Goal: Information Seeking & Learning: Learn about a topic

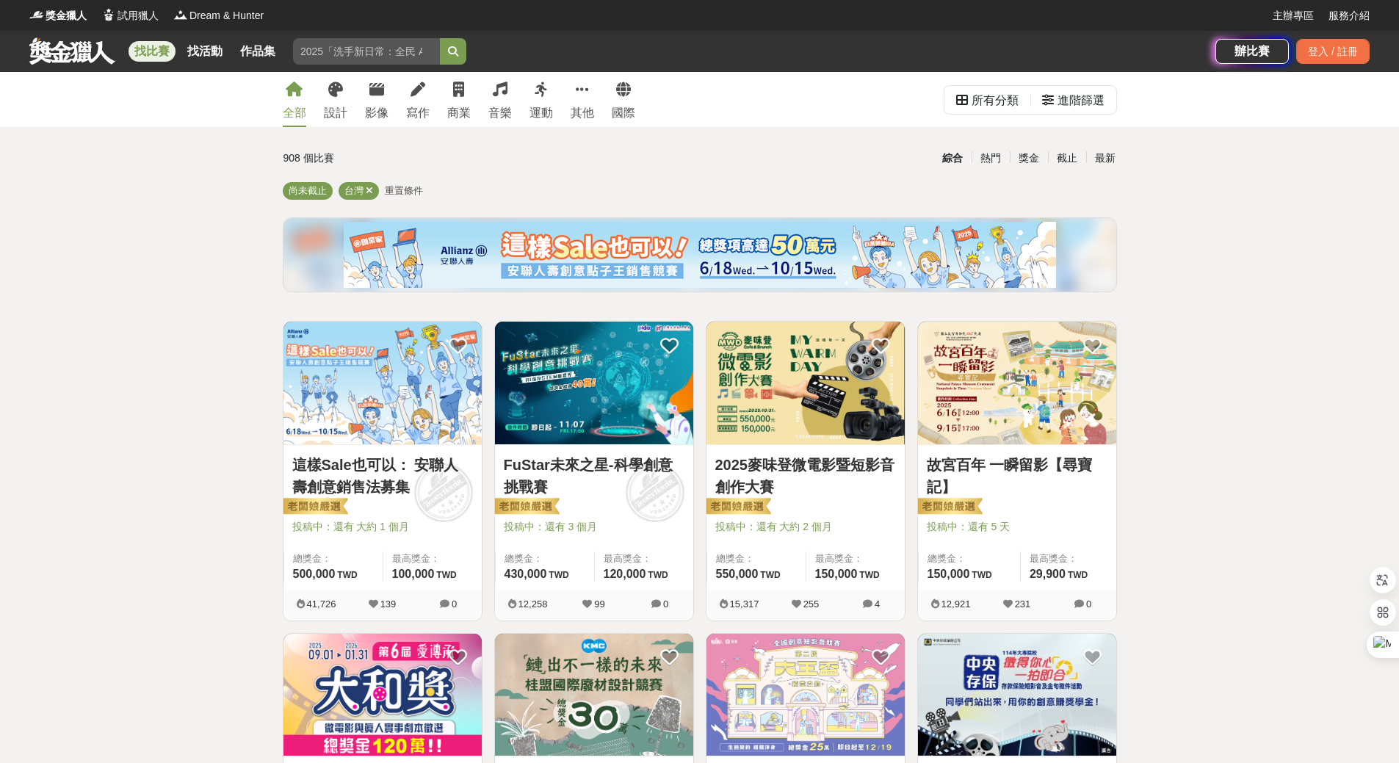
drag, startPoint x: 1296, startPoint y: 297, endPoint x: 1263, endPoint y: 295, distance: 33.8
click at [380, 120] on div "影像" at bounding box center [376, 113] width 23 height 18
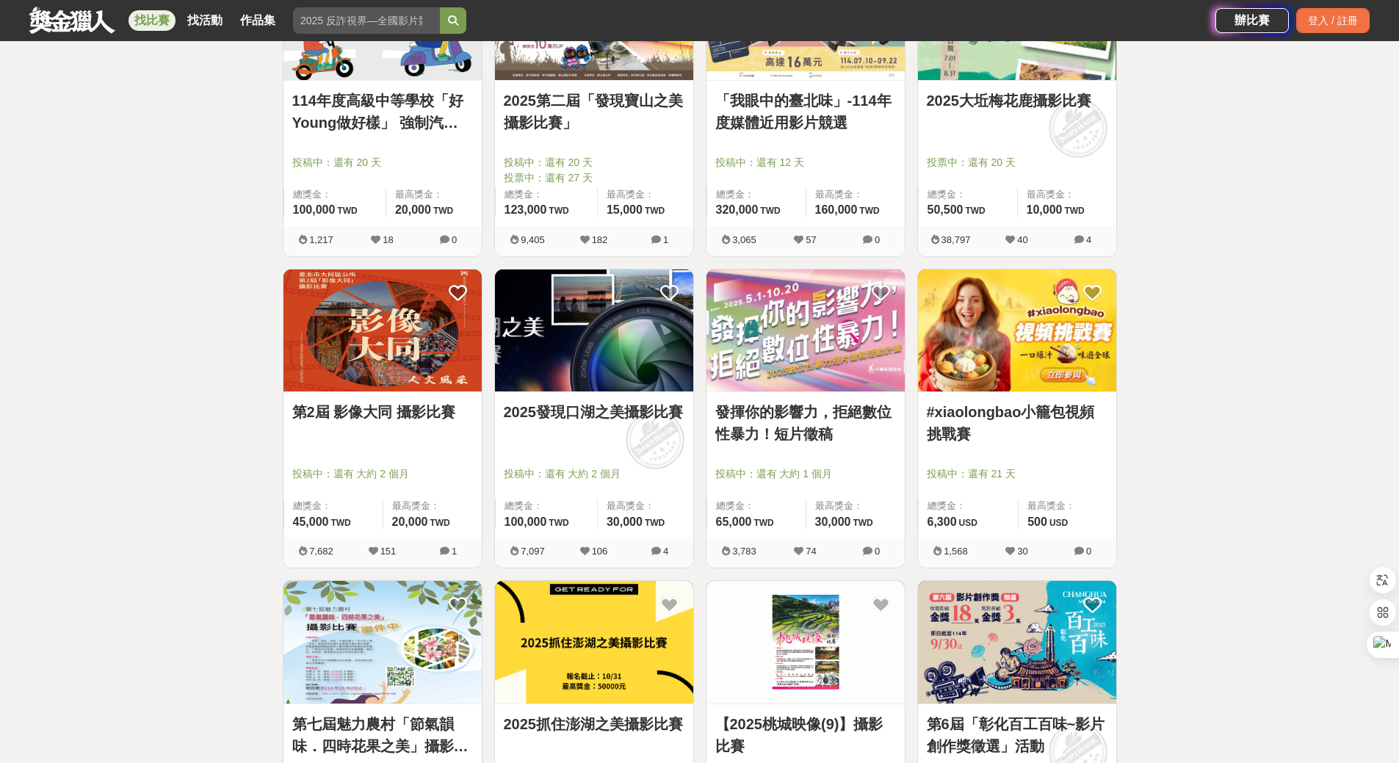
scroll to position [1321, 0]
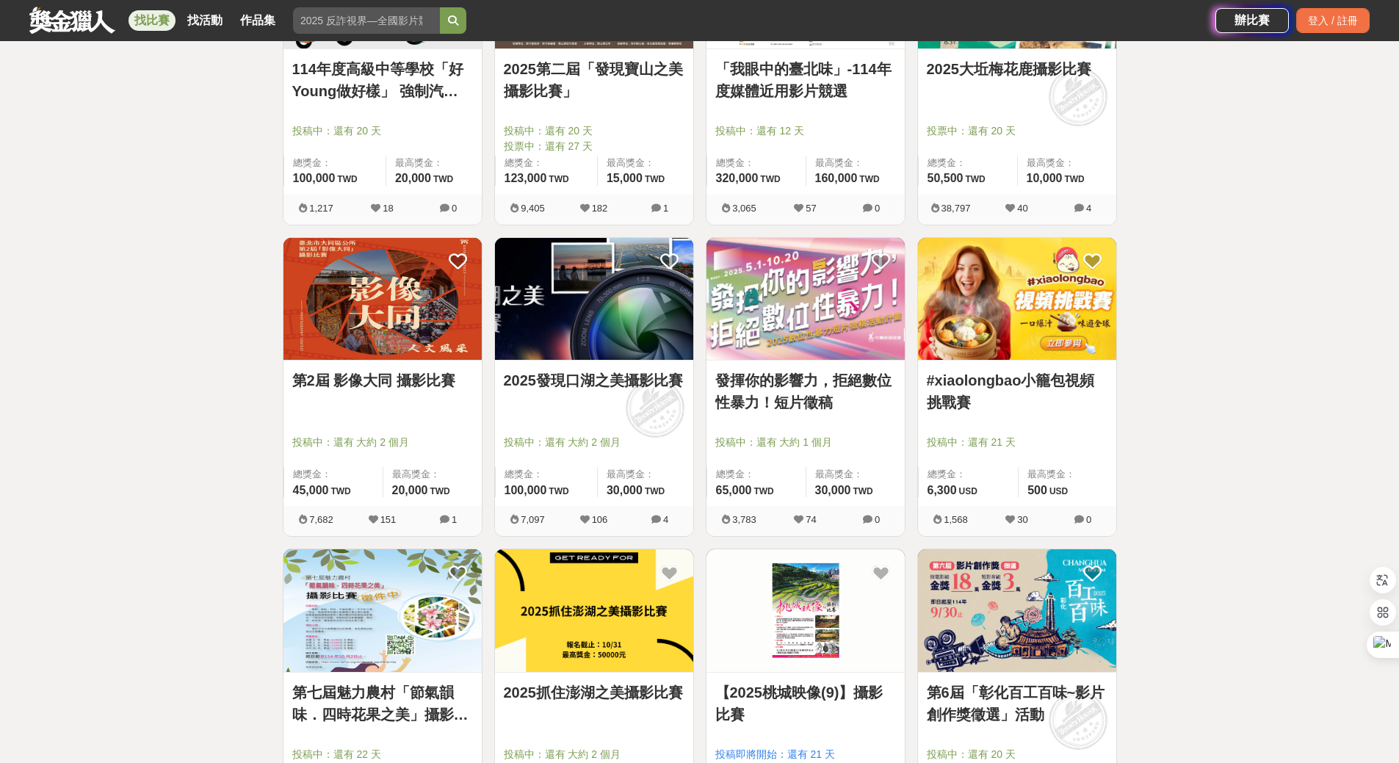
scroll to position [1615, 0]
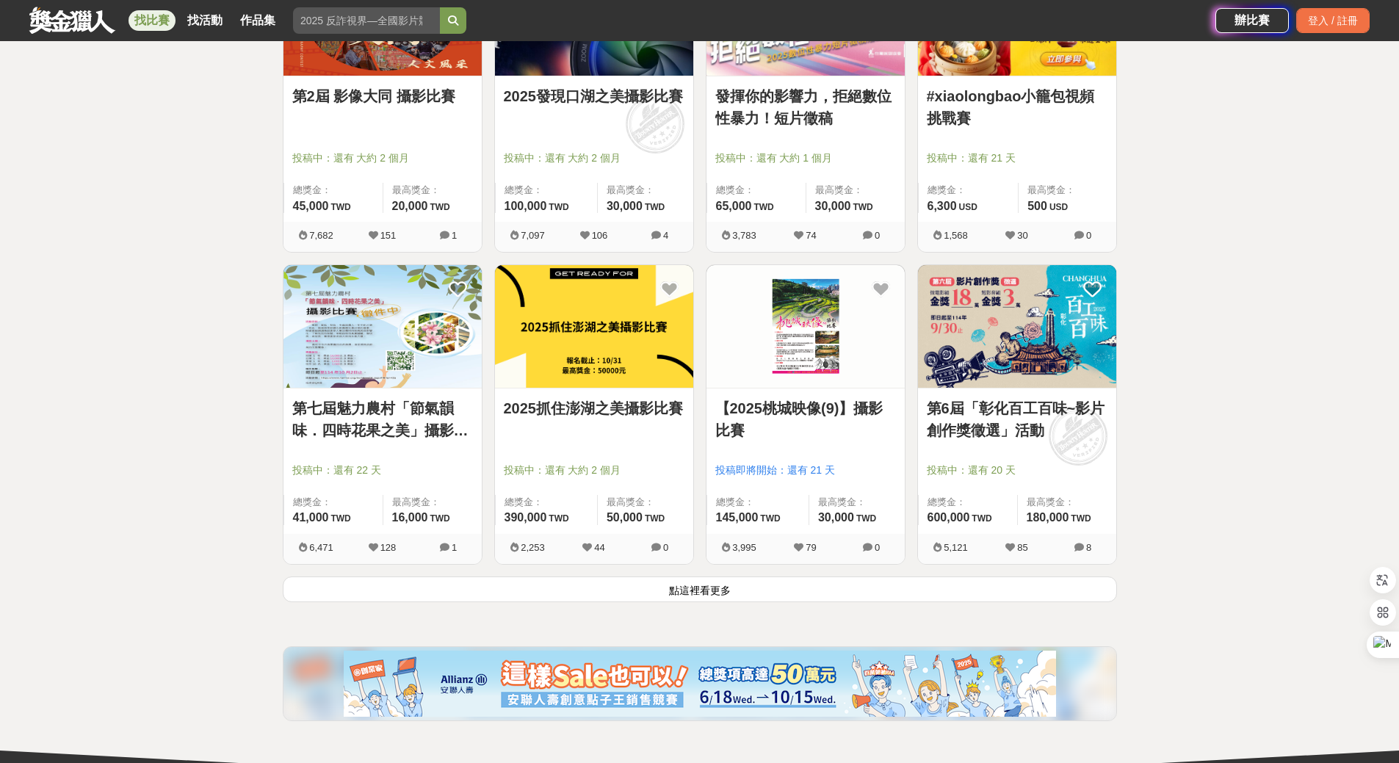
click at [680, 591] on button "點這裡看更多" at bounding box center [700, 589] width 834 height 26
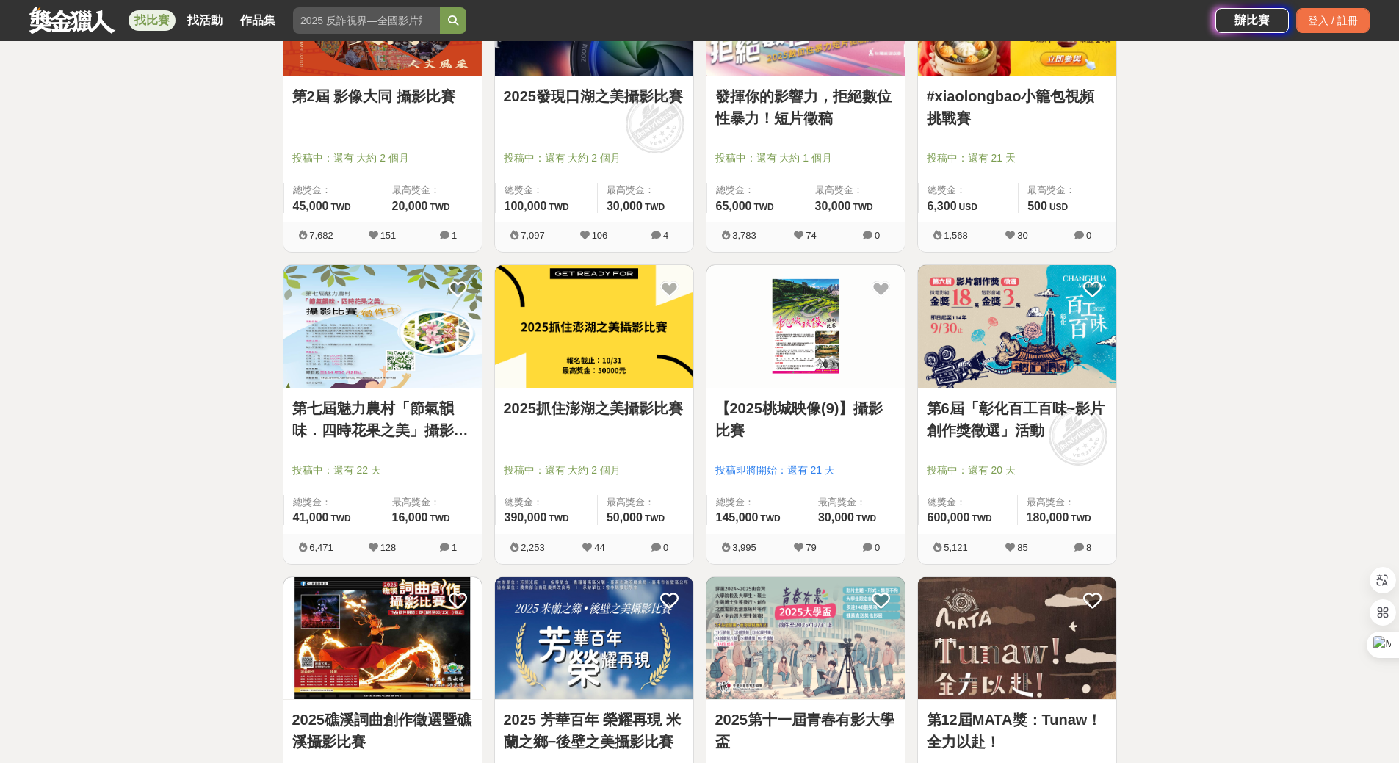
click at [1214, 451] on div "全部 設計 影像 寫作 商業 音樂 運動 其他 國際 所有分類 進階篩選 104 個比賽 綜合 熱門 獎金 截止 最新 攝影比賽 影片比賽 尚未截止 台灣 重…" at bounding box center [699, 557] width 1399 height 4200
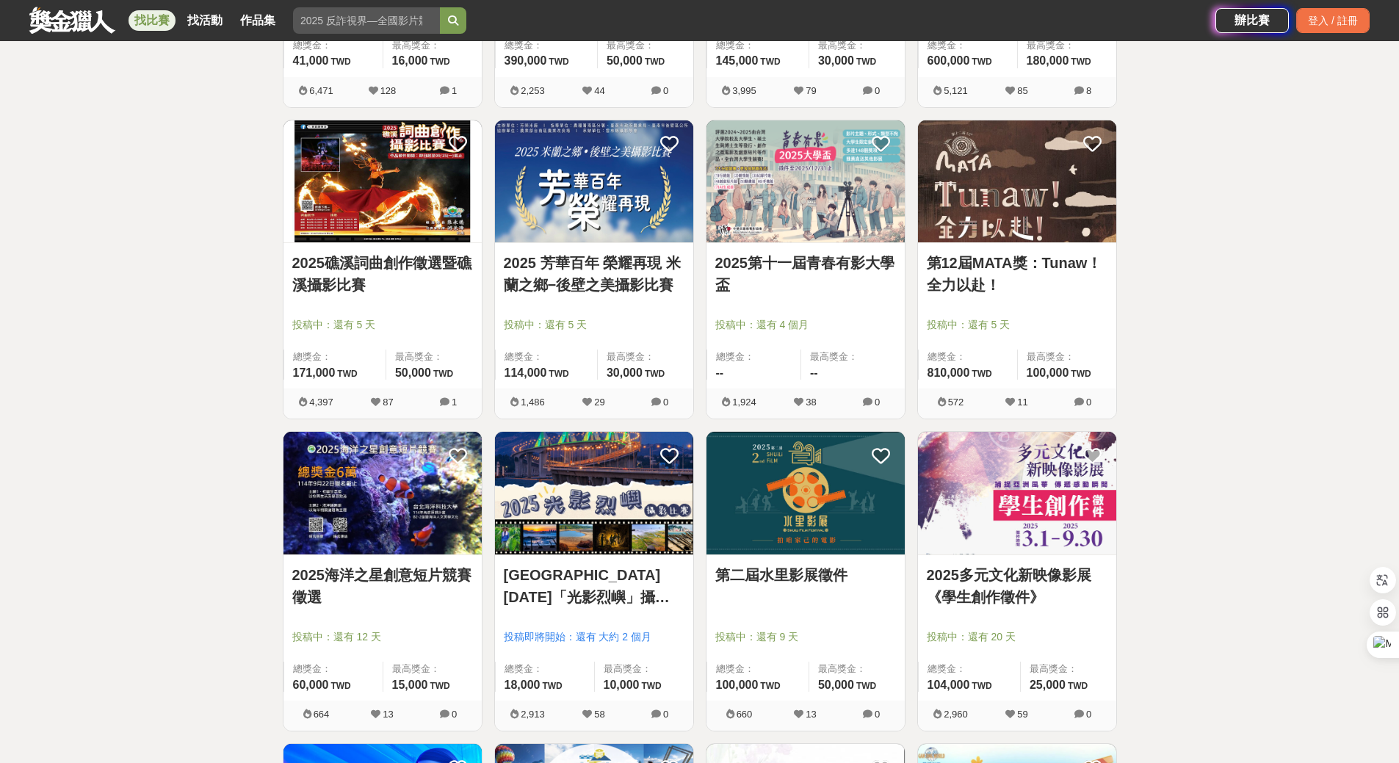
scroll to position [2202, 0]
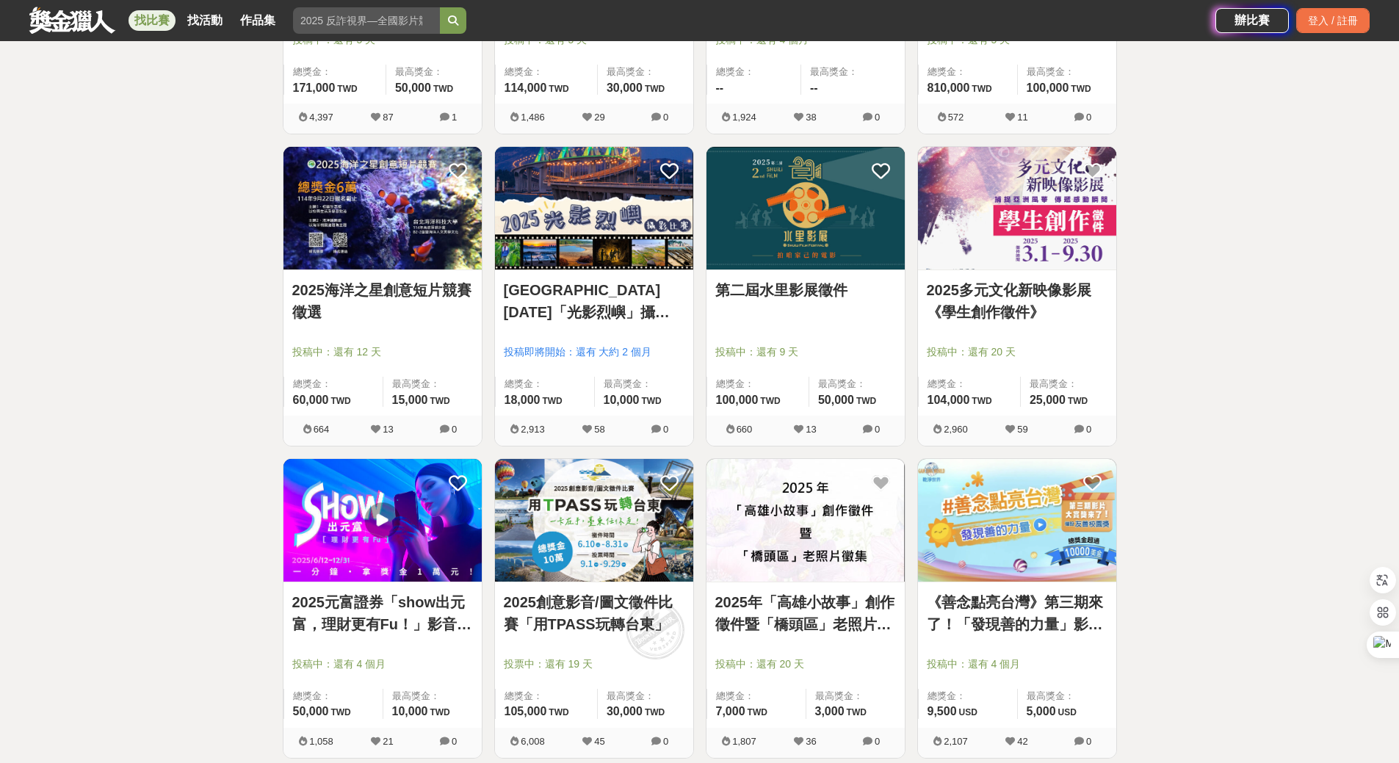
scroll to position [2349, 0]
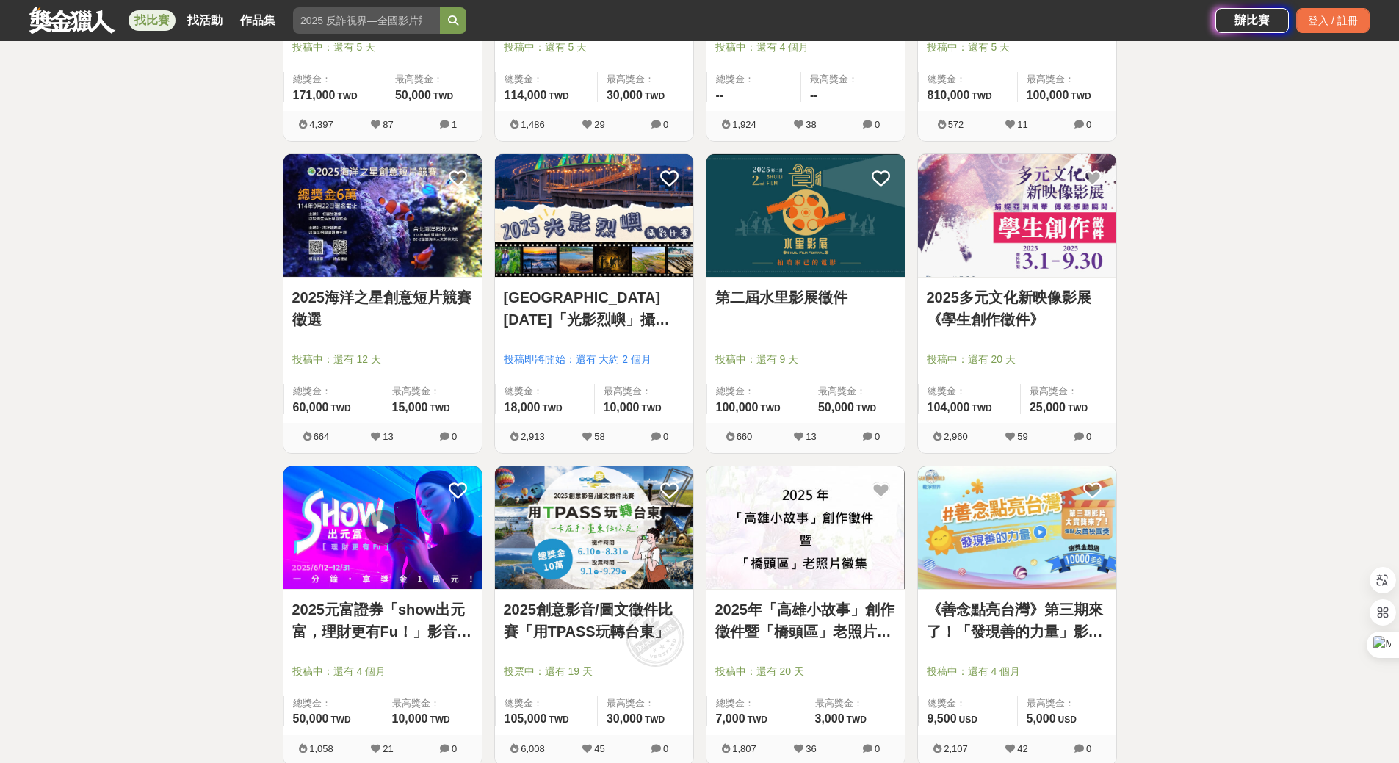
click at [637, 213] on img at bounding box center [594, 215] width 198 height 123
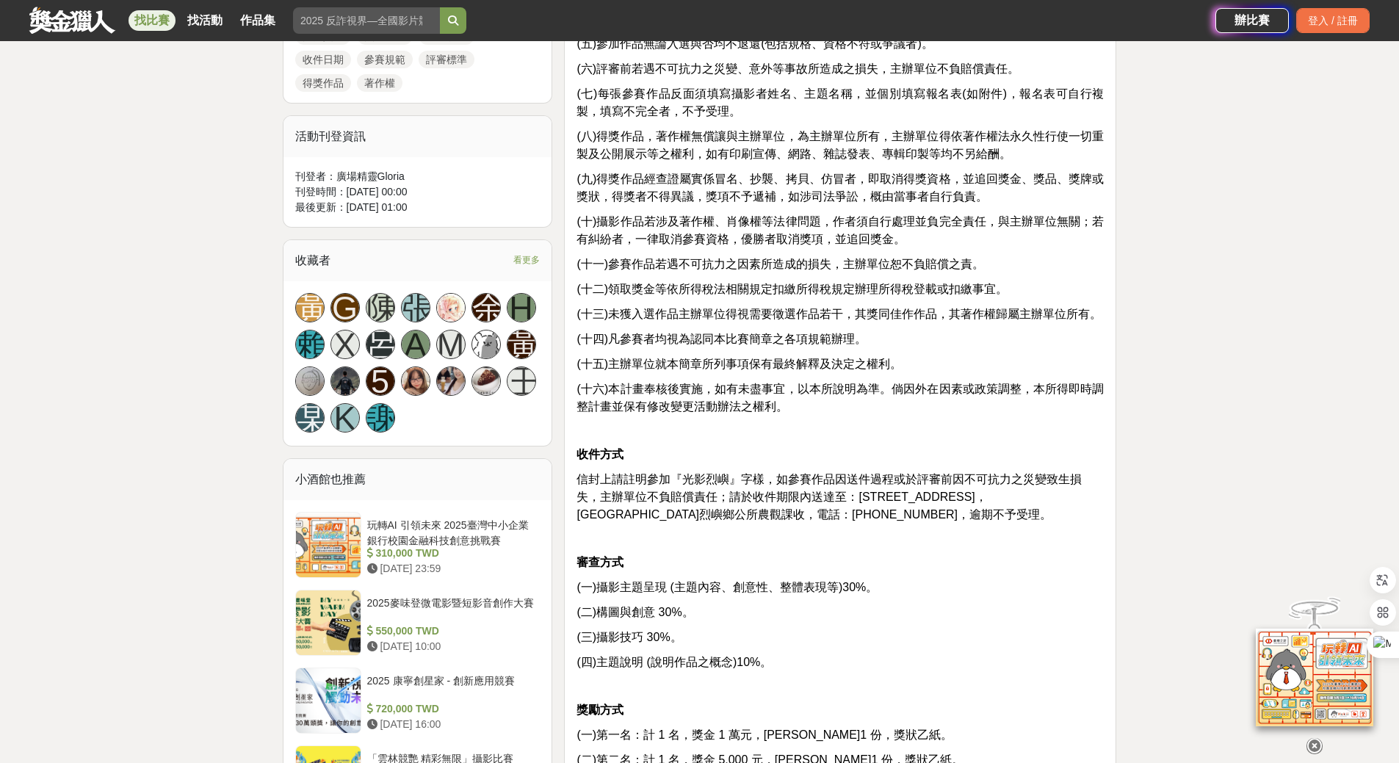
scroll to position [808, 0]
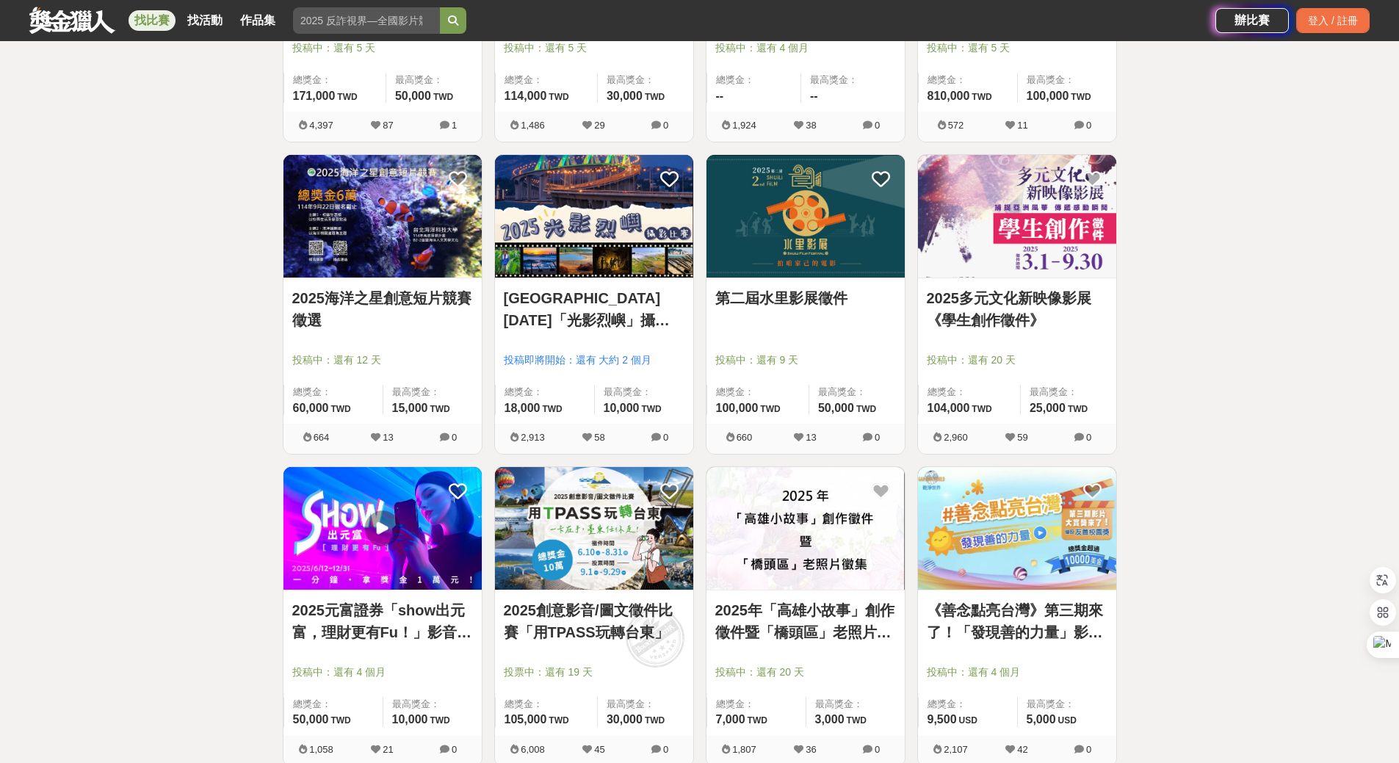
scroll to position [2349, 0]
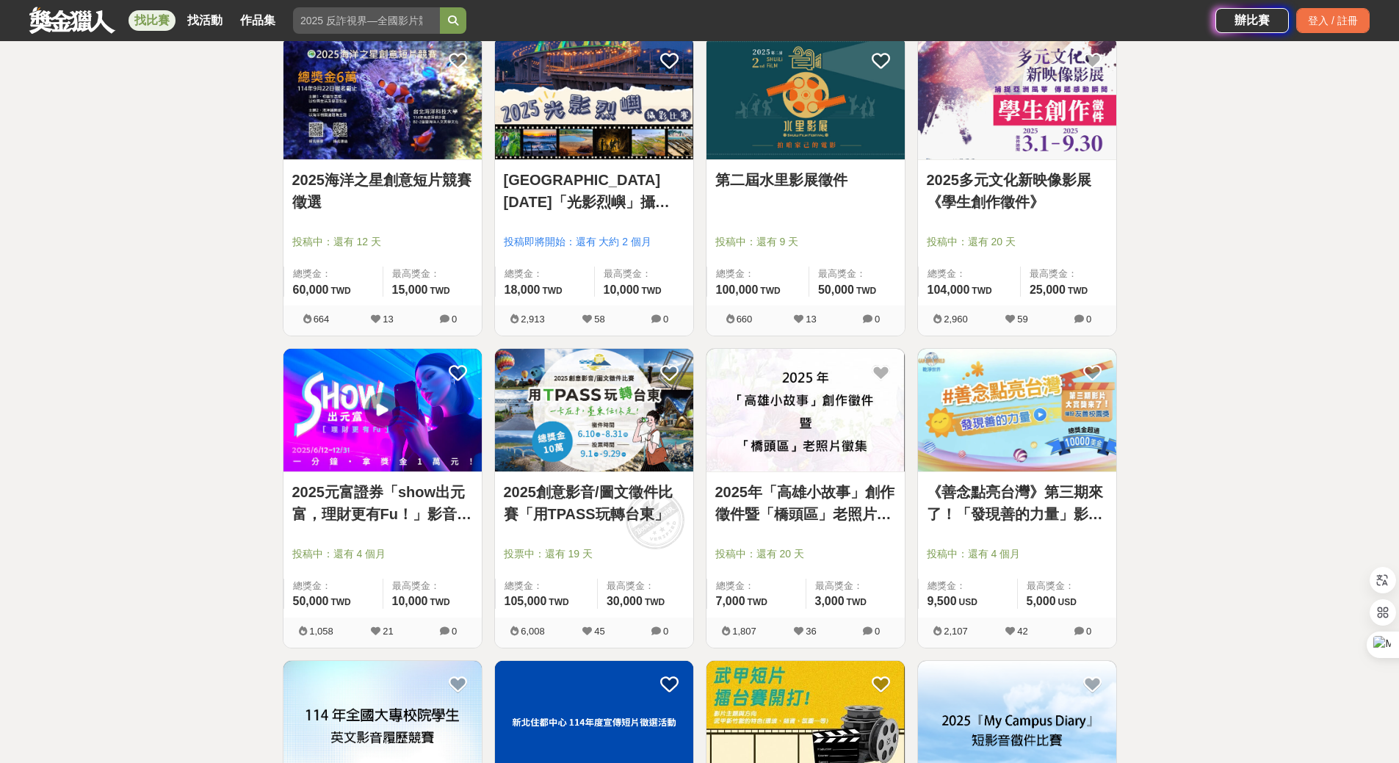
scroll to position [2496, 0]
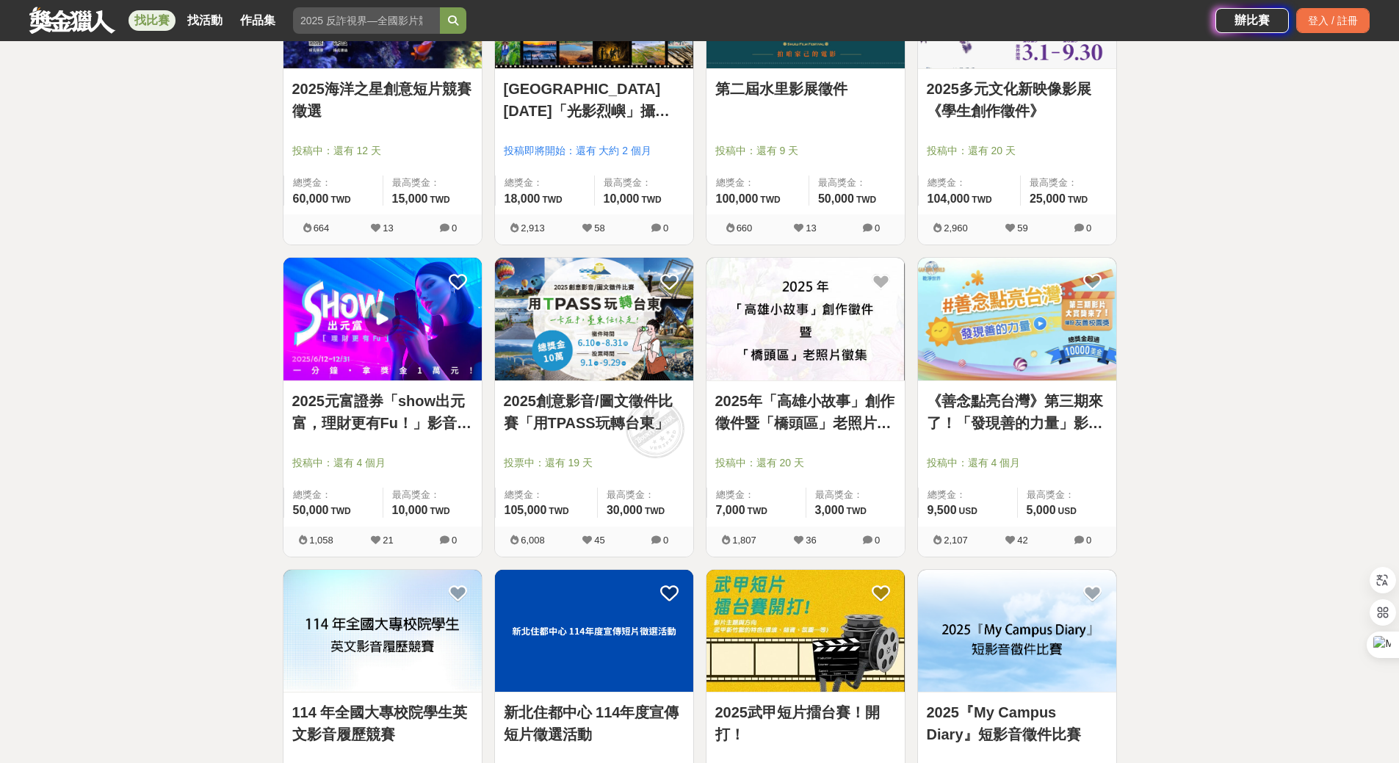
scroll to position [2643, 0]
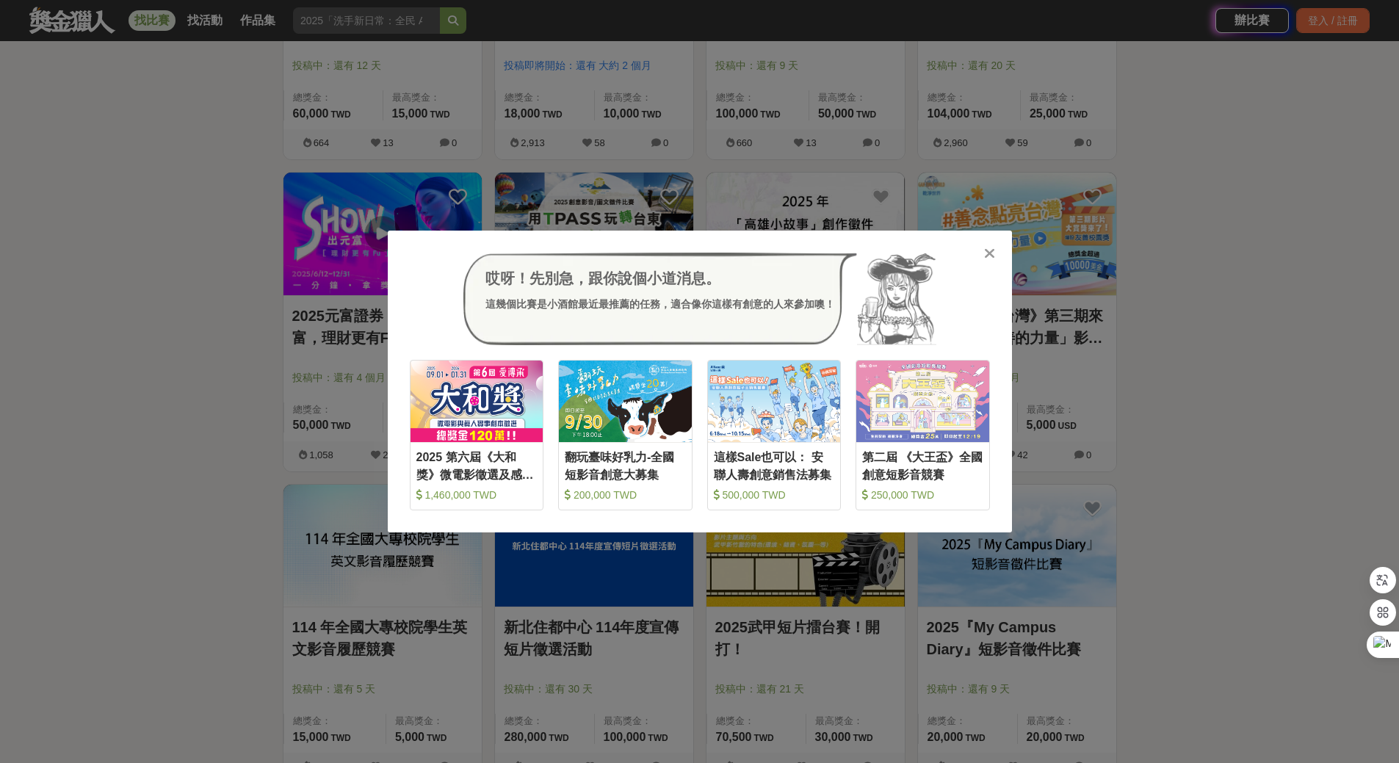
click at [1219, 315] on div "哎呀！先別急，跟你說個小道消息。 這幾個比賽是小酒館最近最推薦的任務，適合像你這樣有創意的人來參加噢！ 收藏 2025 第六屆《大和獎》微電影徵選及感人實事分…" at bounding box center [699, 381] width 1399 height 763
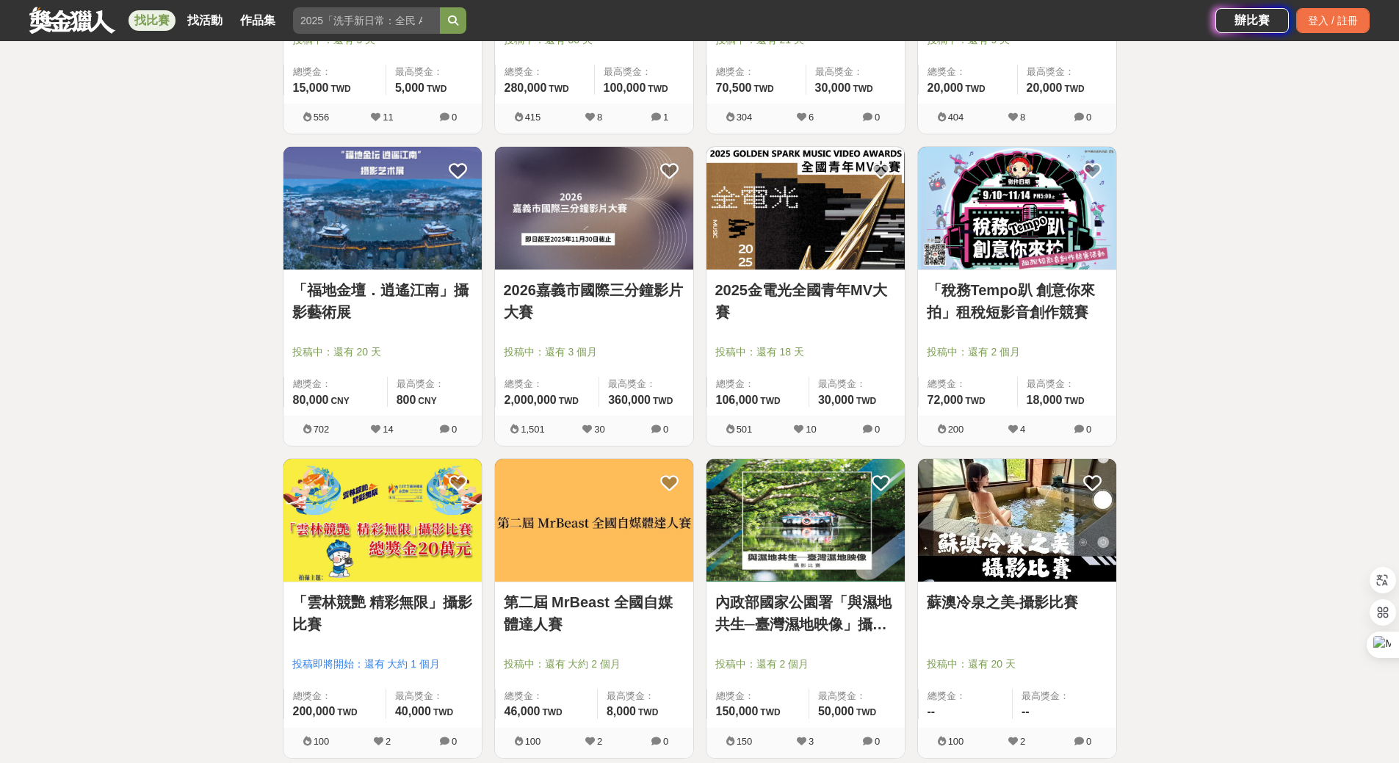
scroll to position [3377, 0]
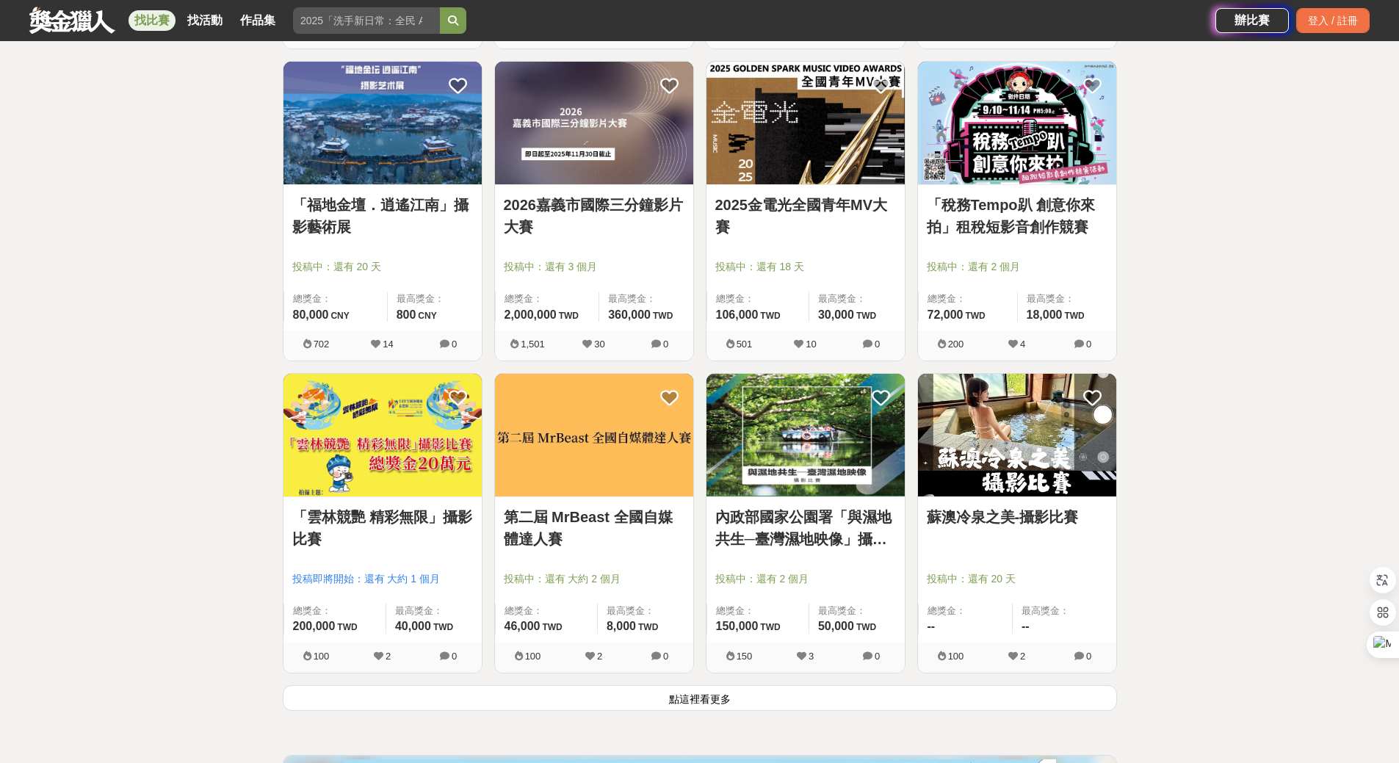
click at [797, 485] on img at bounding box center [805, 435] width 198 height 123
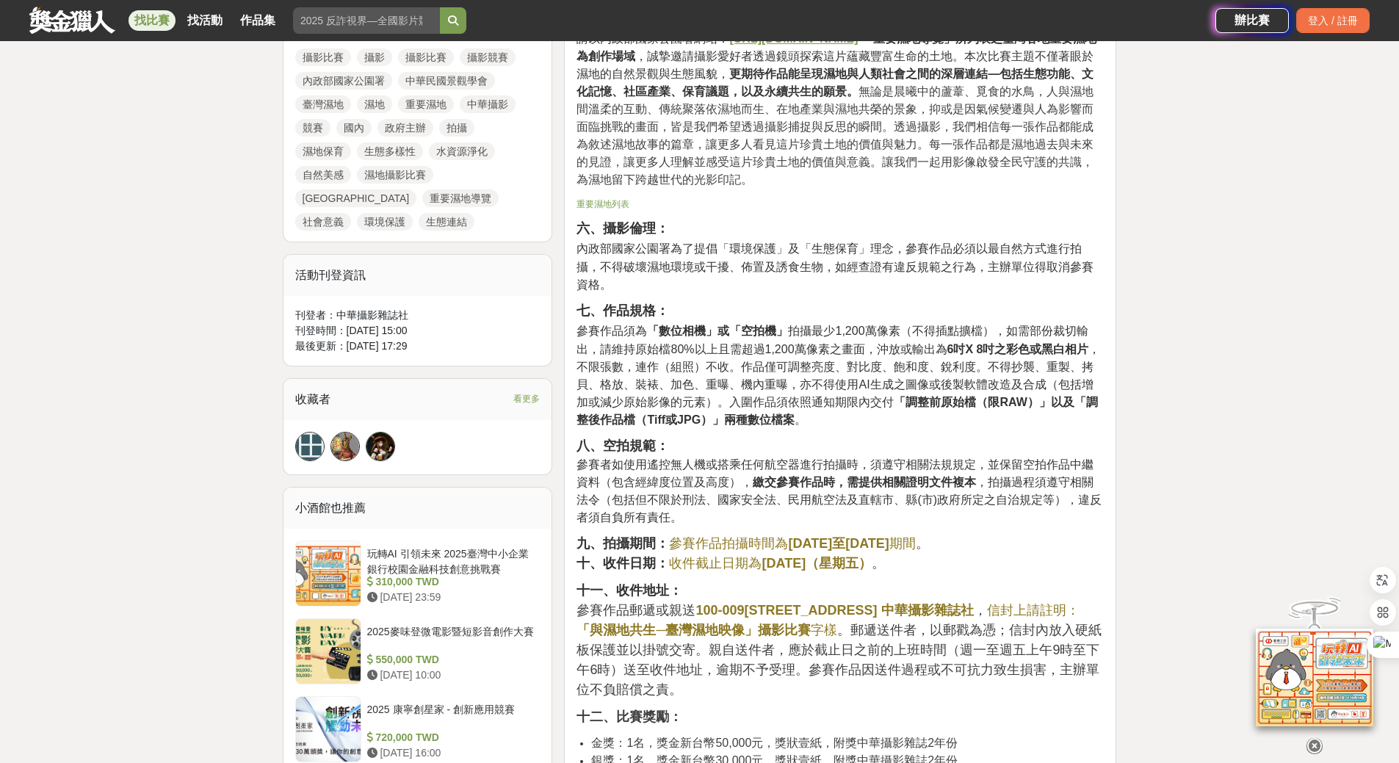
scroll to position [881, 0]
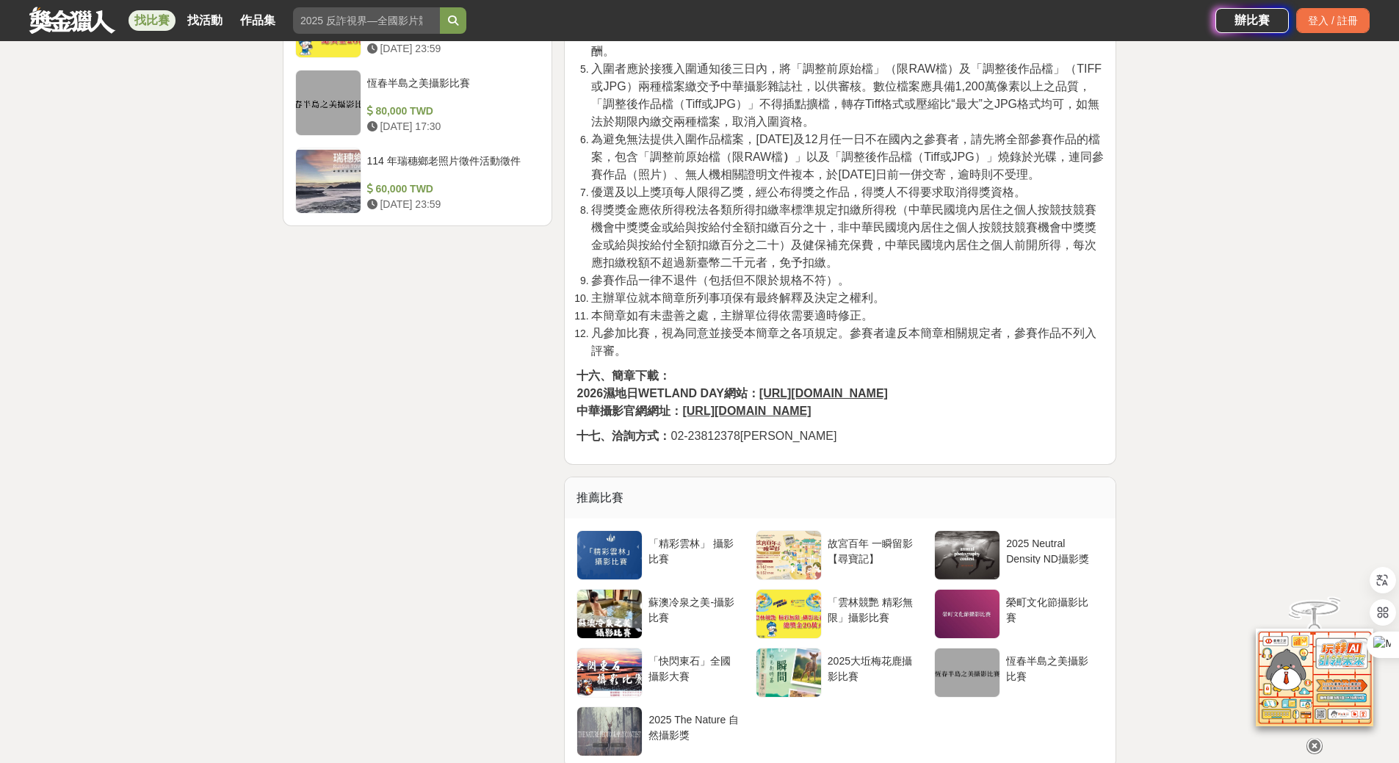
scroll to position [2129, 0]
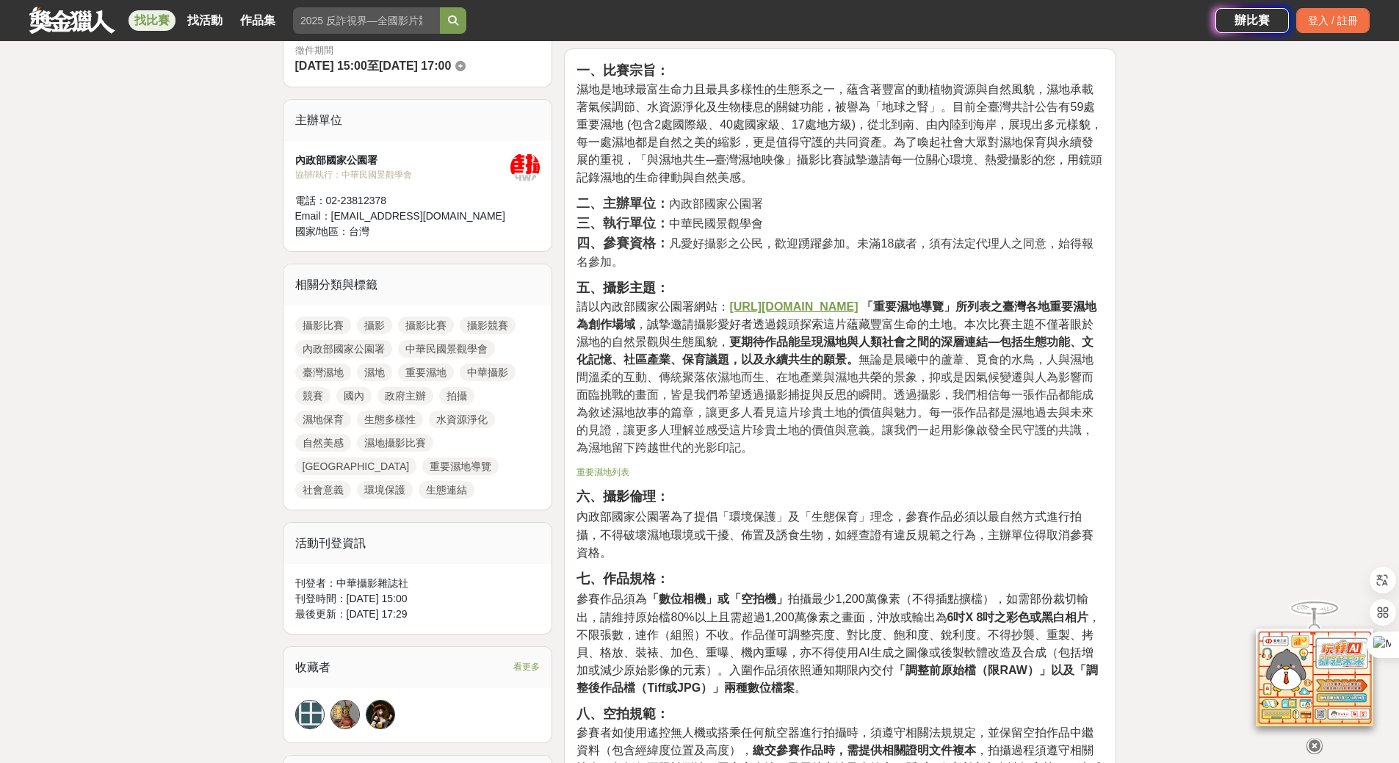
scroll to position [440, 0]
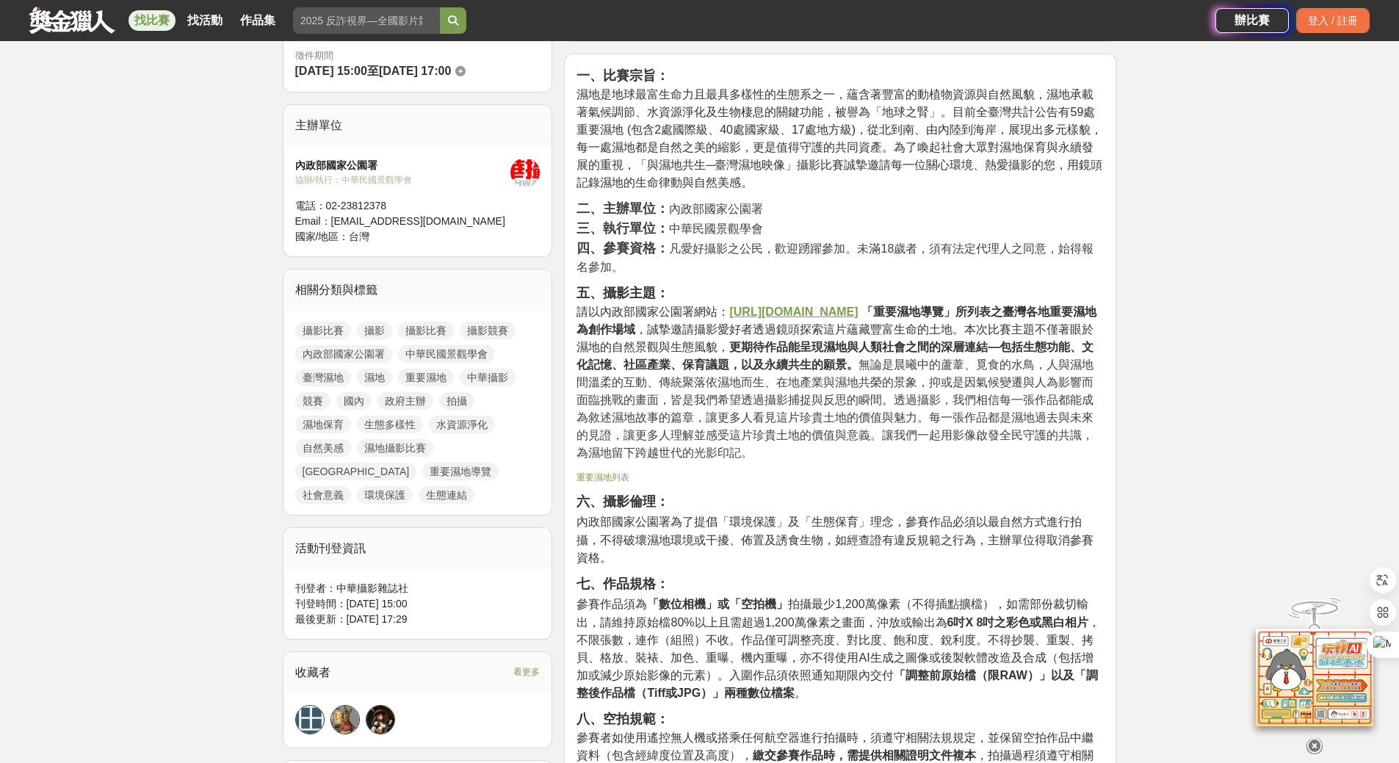
drag, startPoint x: 1180, startPoint y: 301, endPoint x: 1121, endPoint y: 313, distance: 59.9
click at [857, 314] on u "https://www.nps.gov.tw/ch/wetland/wetguide" at bounding box center [793, 311] width 128 height 12
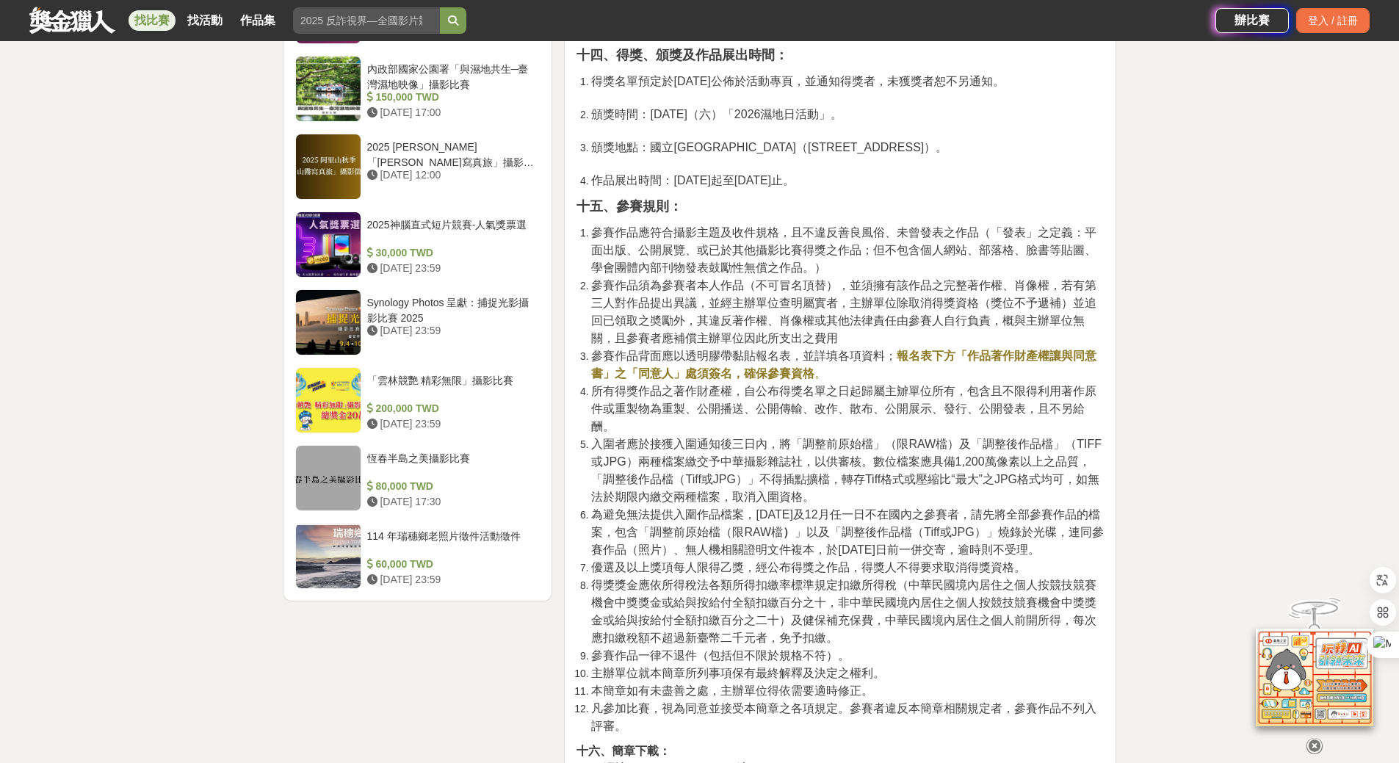
scroll to position [1762, 0]
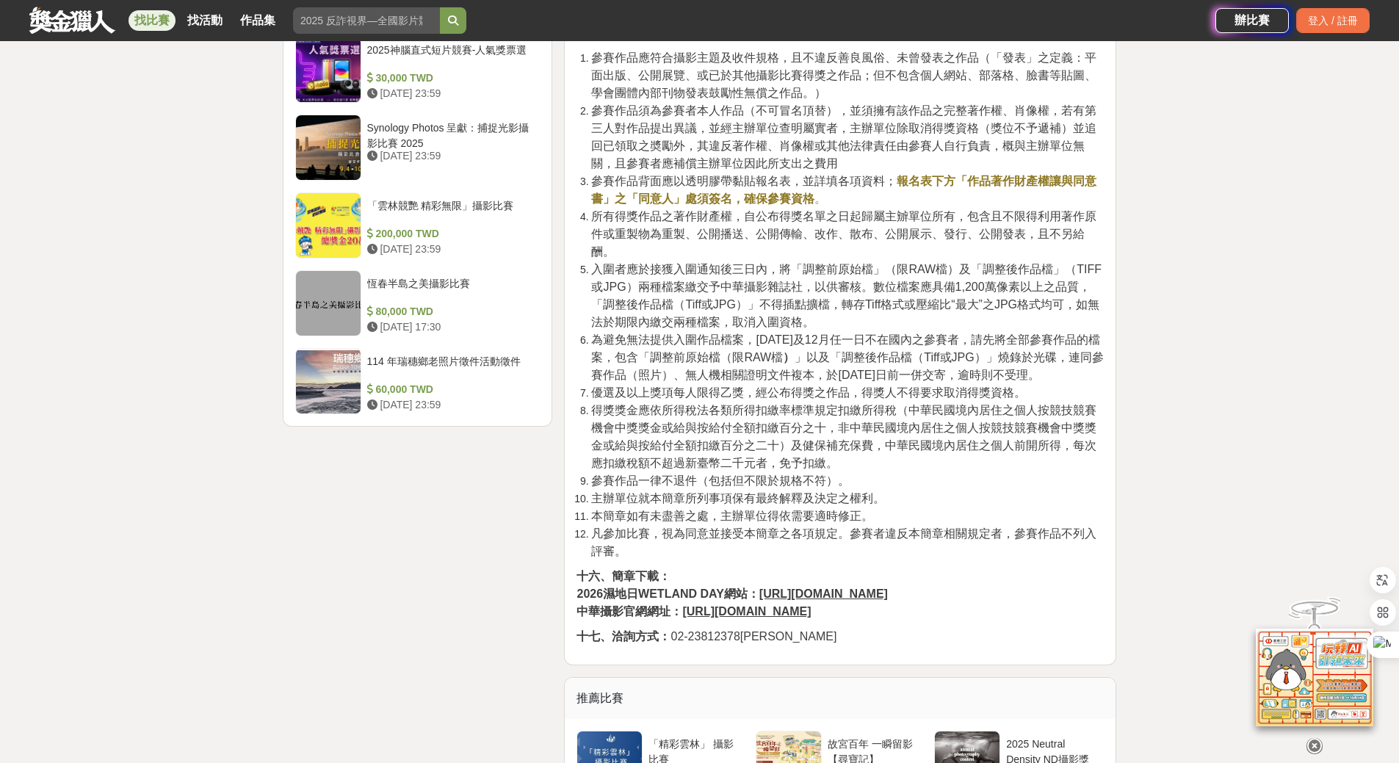
click at [808, 613] on u "https://www.chphoto.com.tw" at bounding box center [746, 611] width 128 height 12
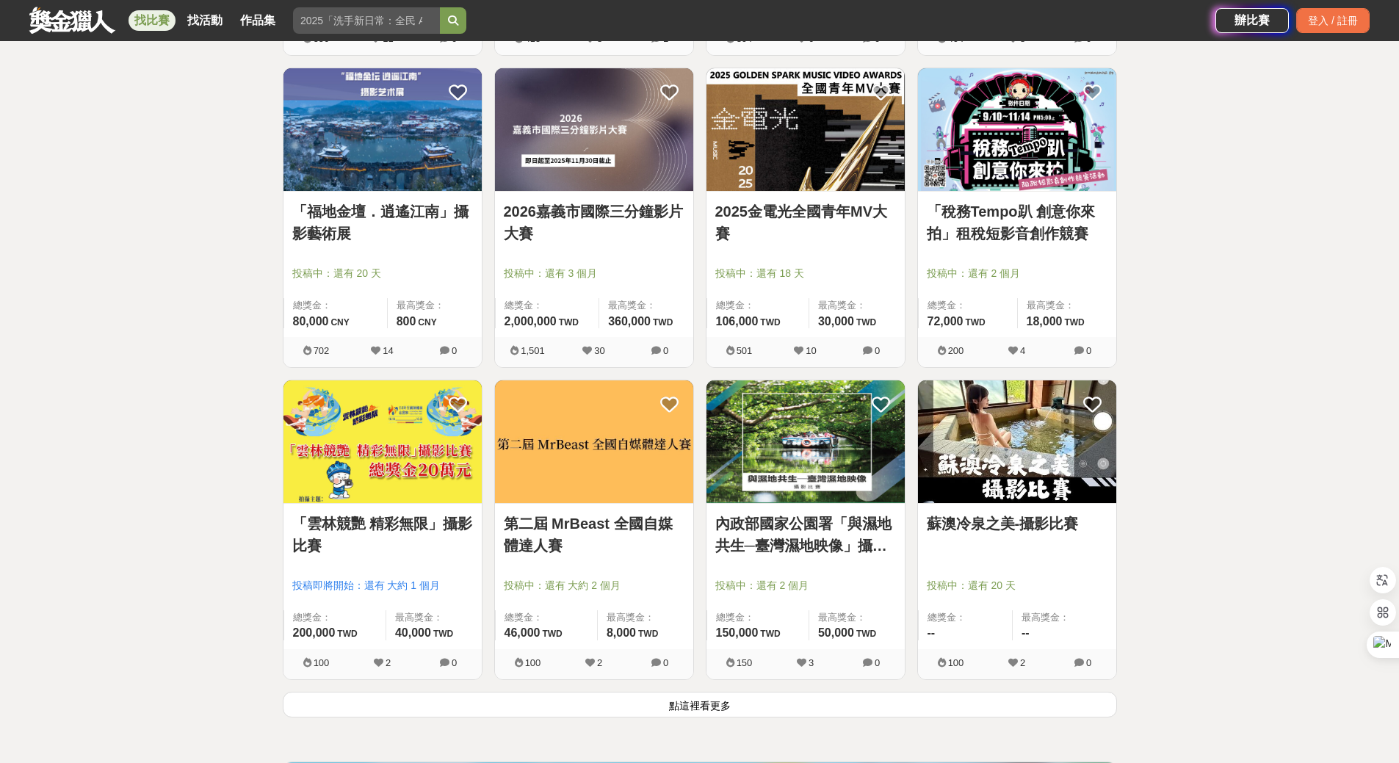
scroll to position [3377, 0]
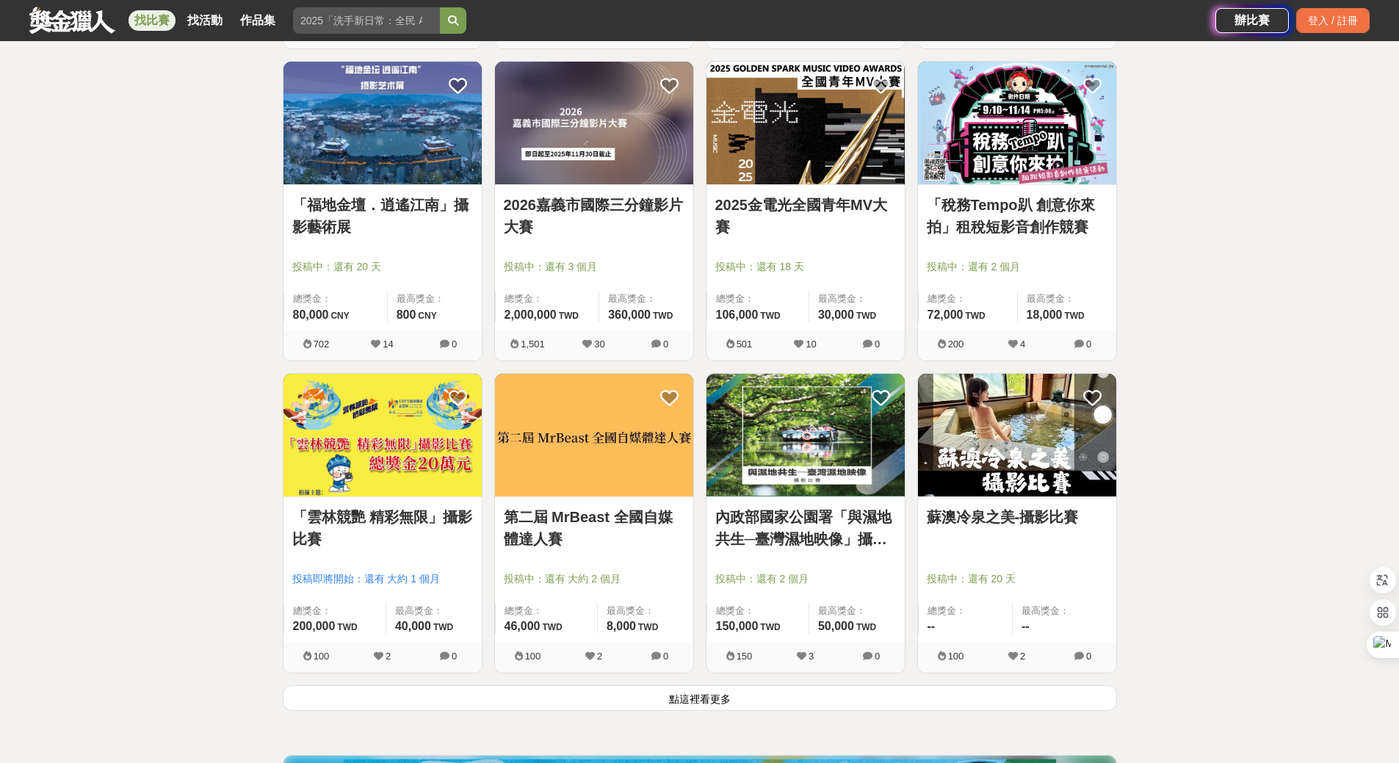
click at [388, 446] on img at bounding box center [382, 435] width 198 height 123
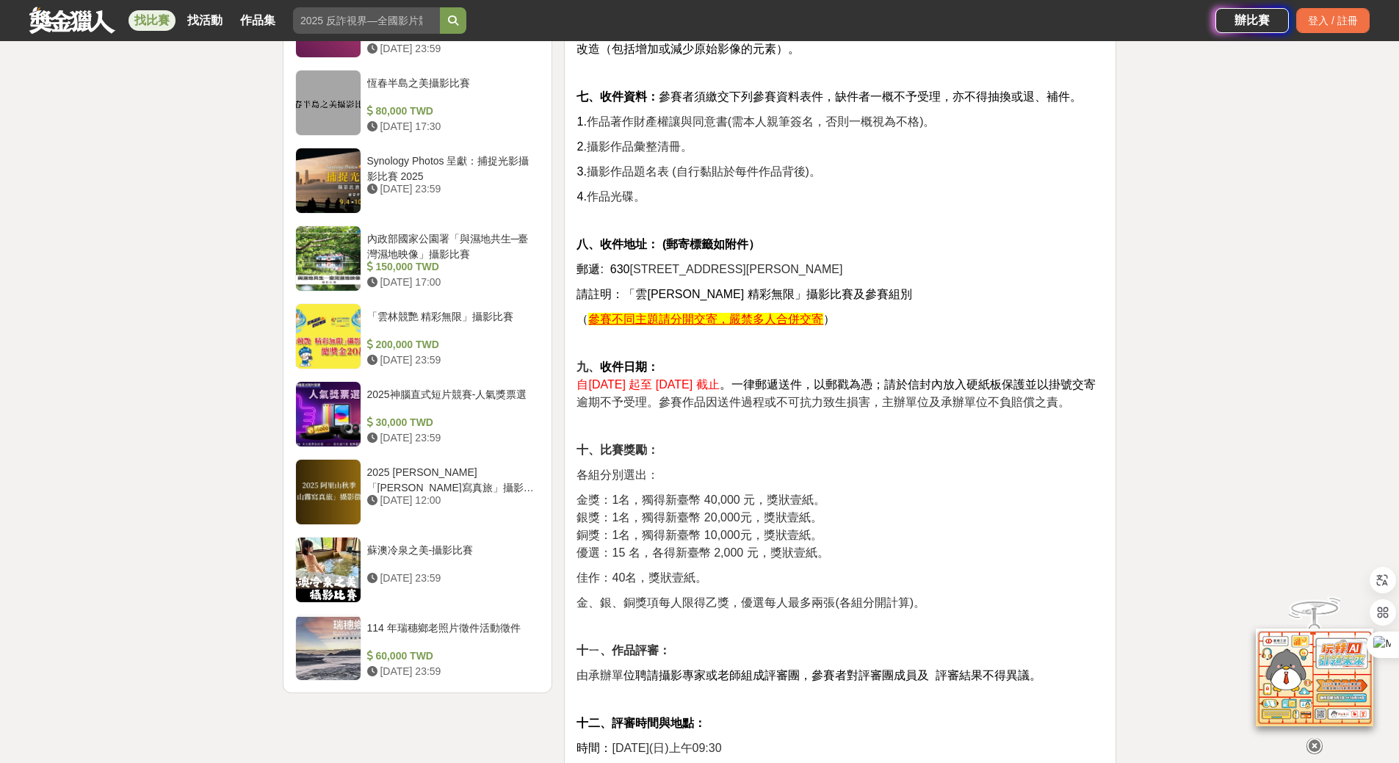
scroll to position [1321, 0]
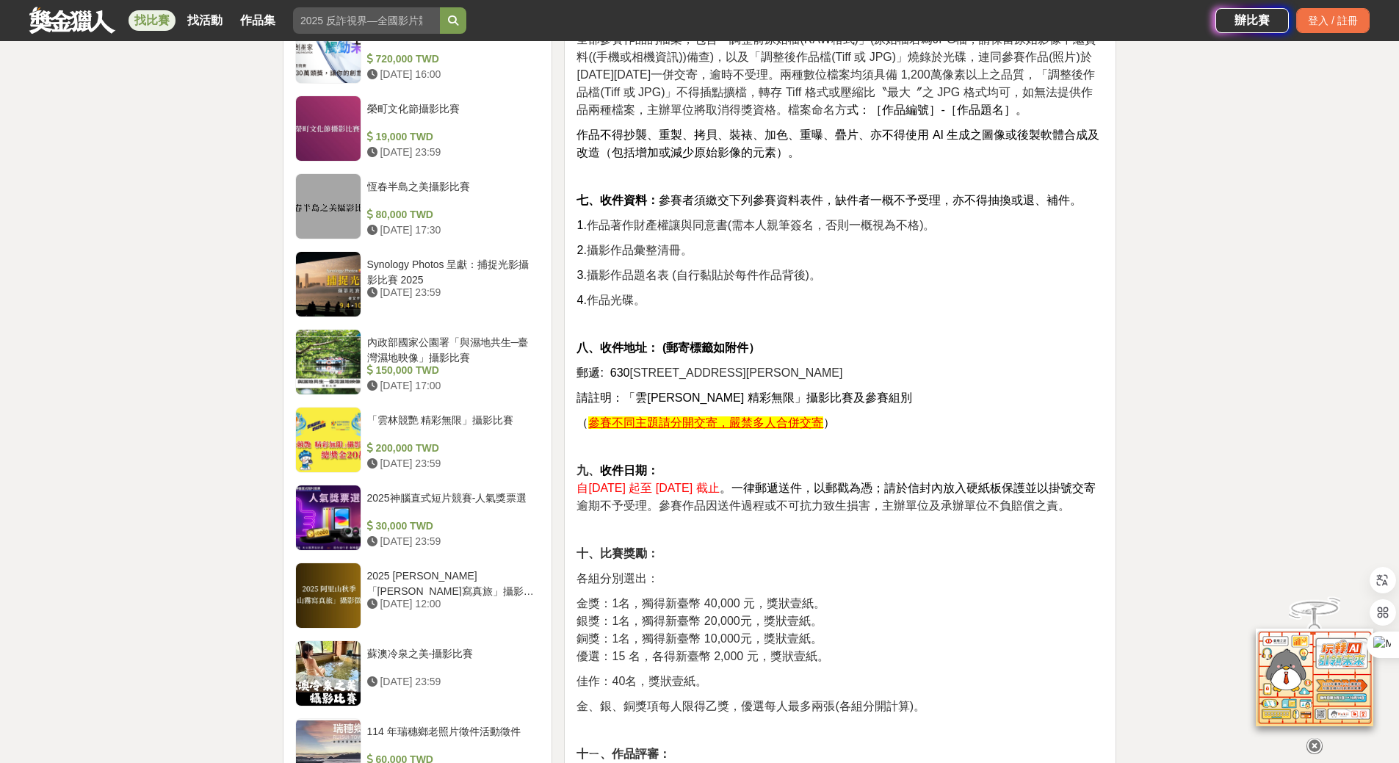
click at [1195, 293] on div "大家都在看 2025 康寧創星家 - 創新應用競賽 2025-10-17 16:00 2025國泰卓越獎助計畫 2025-09-26 17:00 翻玩臺味好乳…" at bounding box center [699, 631] width 1399 height 3760
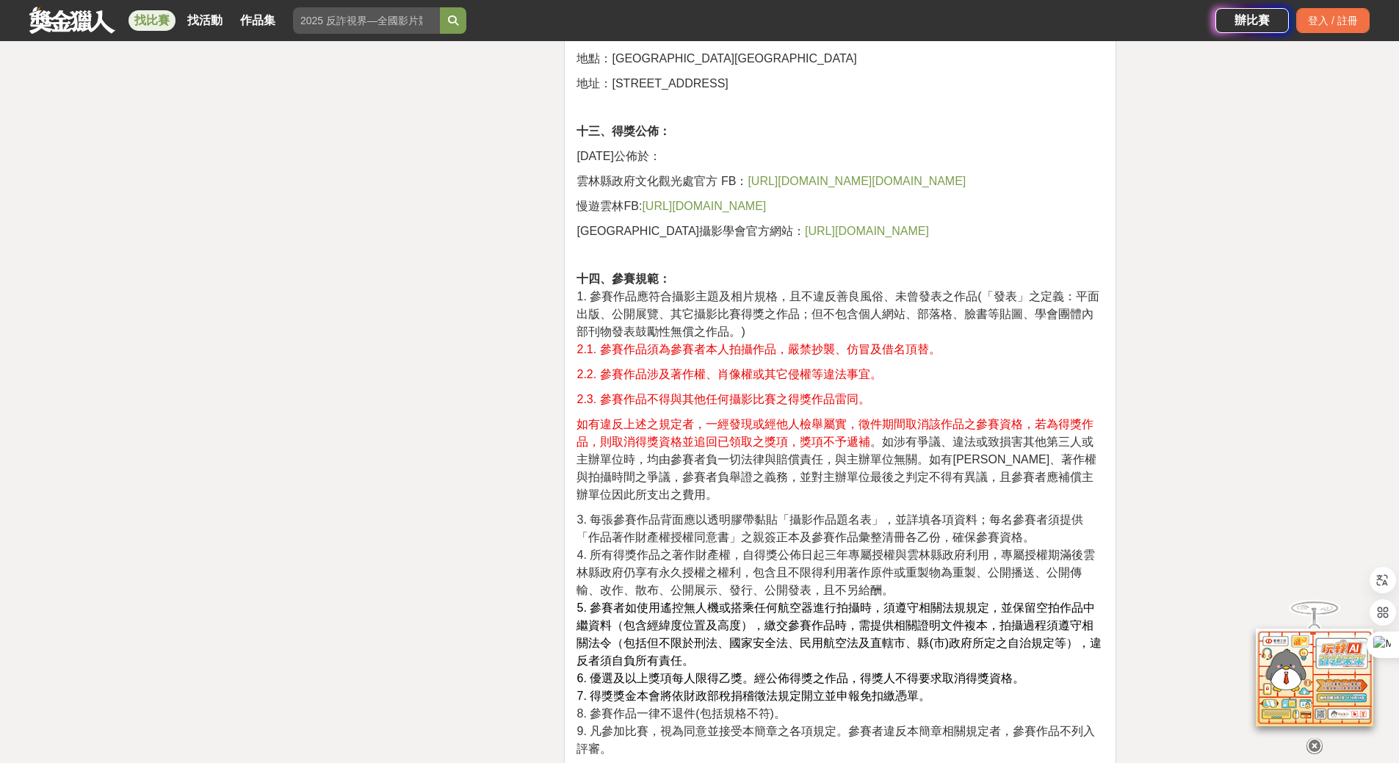
scroll to position [2056, 0]
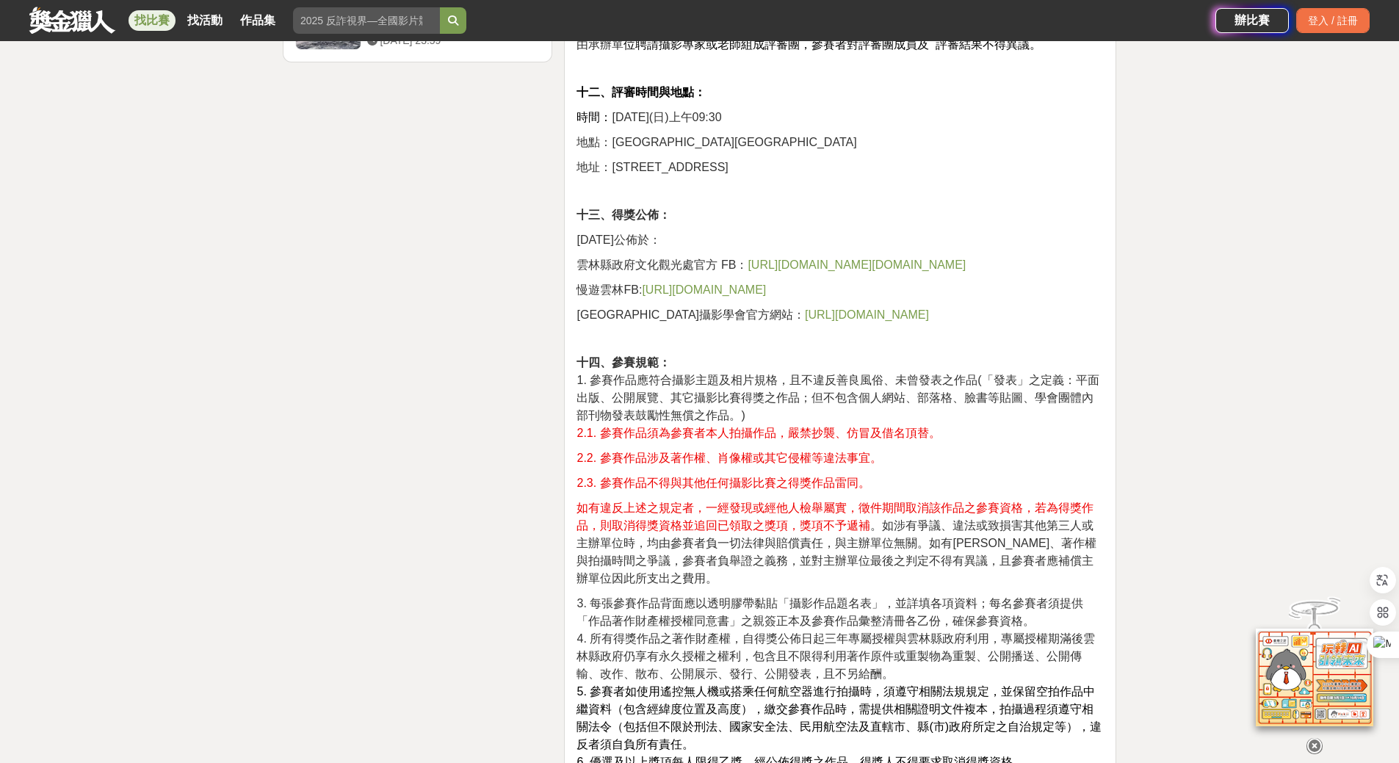
click at [866, 266] on span "https://www.facebook.com/ylccb.gov.tw?mibextid=kFxxJD" at bounding box center [856, 264] width 218 height 12
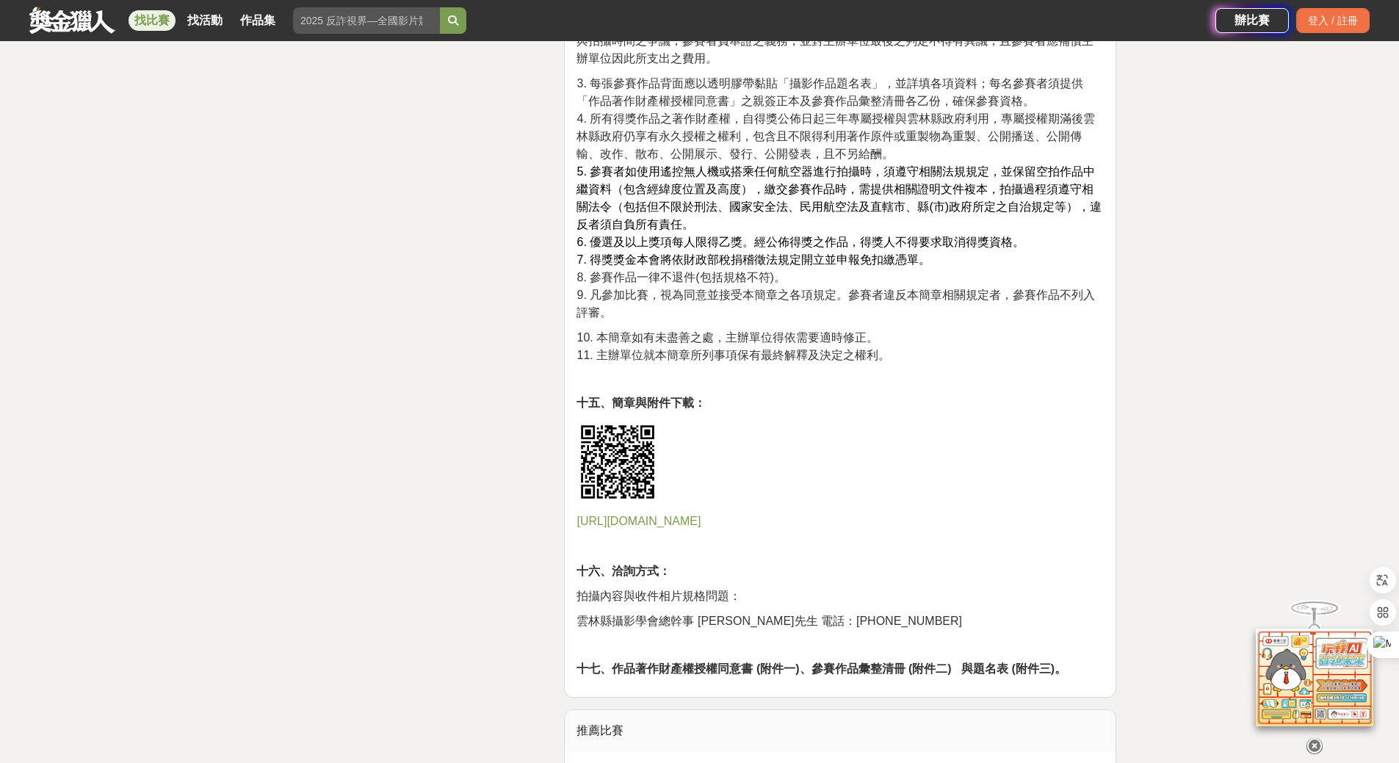
scroll to position [2790, 0]
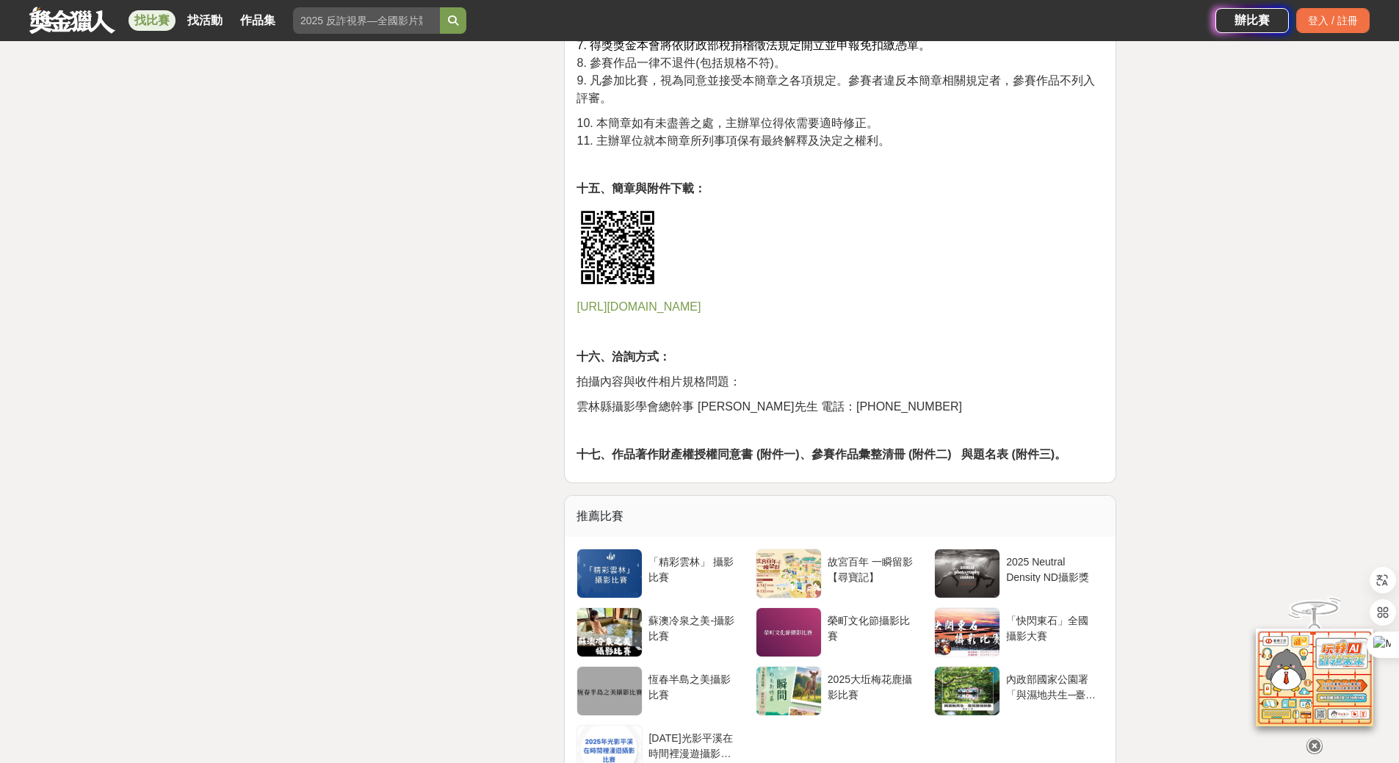
click at [672, 306] on span "https://reurl.cc/z5Q1na" at bounding box center [638, 306] width 124 height 12
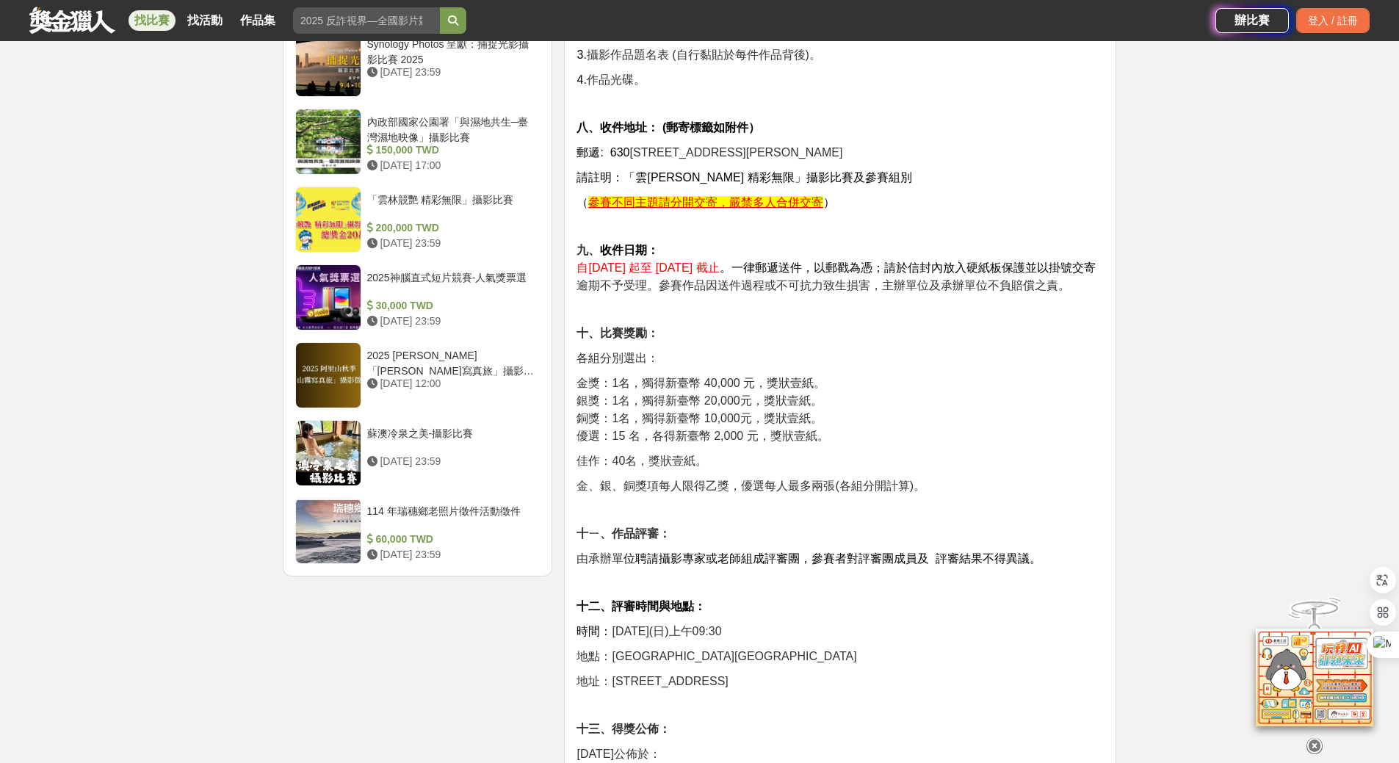
scroll to position [1909, 0]
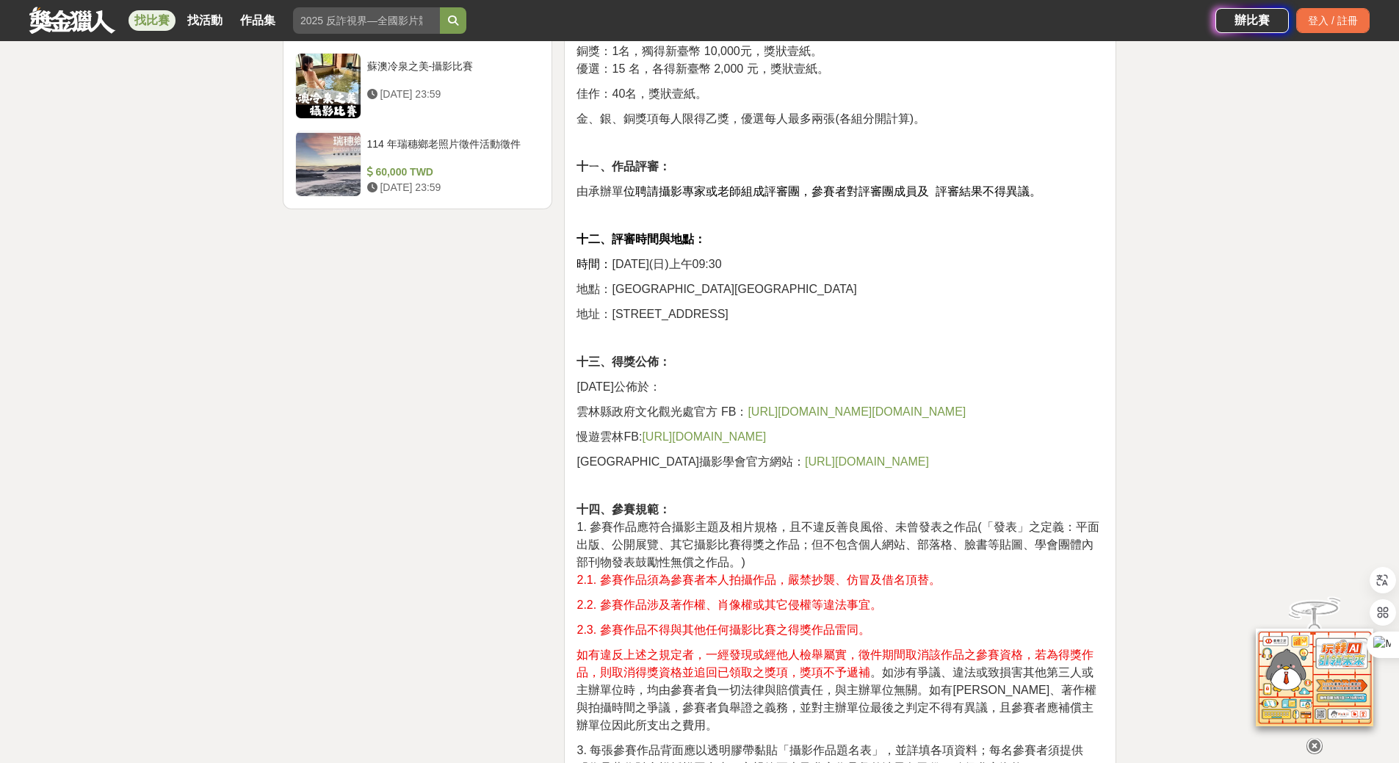
drag, startPoint x: 1182, startPoint y: 214, endPoint x: 1138, endPoint y: 202, distance: 45.8
click at [1177, 213] on div "大家都在看 2025 康寧創星家 - 創新應用競賽 2025-10-17 16:00 2025國泰卓越獎助計畫 2025-09-26 17:00 翻玩臺味好乳…" at bounding box center [699, 43] width 1399 height 3760
drag, startPoint x: 1186, startPoint y: 280, endPoint x: 1074, endPoint y: 259, distance: 114.3
click at [1185, 280] on div "大家都在看 2025 康寧創星家 - 創新應用競賽 2025-10-17 16:00 2025國泰卓越獎助計畫 2025-09-26 17:00 翻玩臺味好乳…" at bounding box center [699, 43] width 1399 height 3760
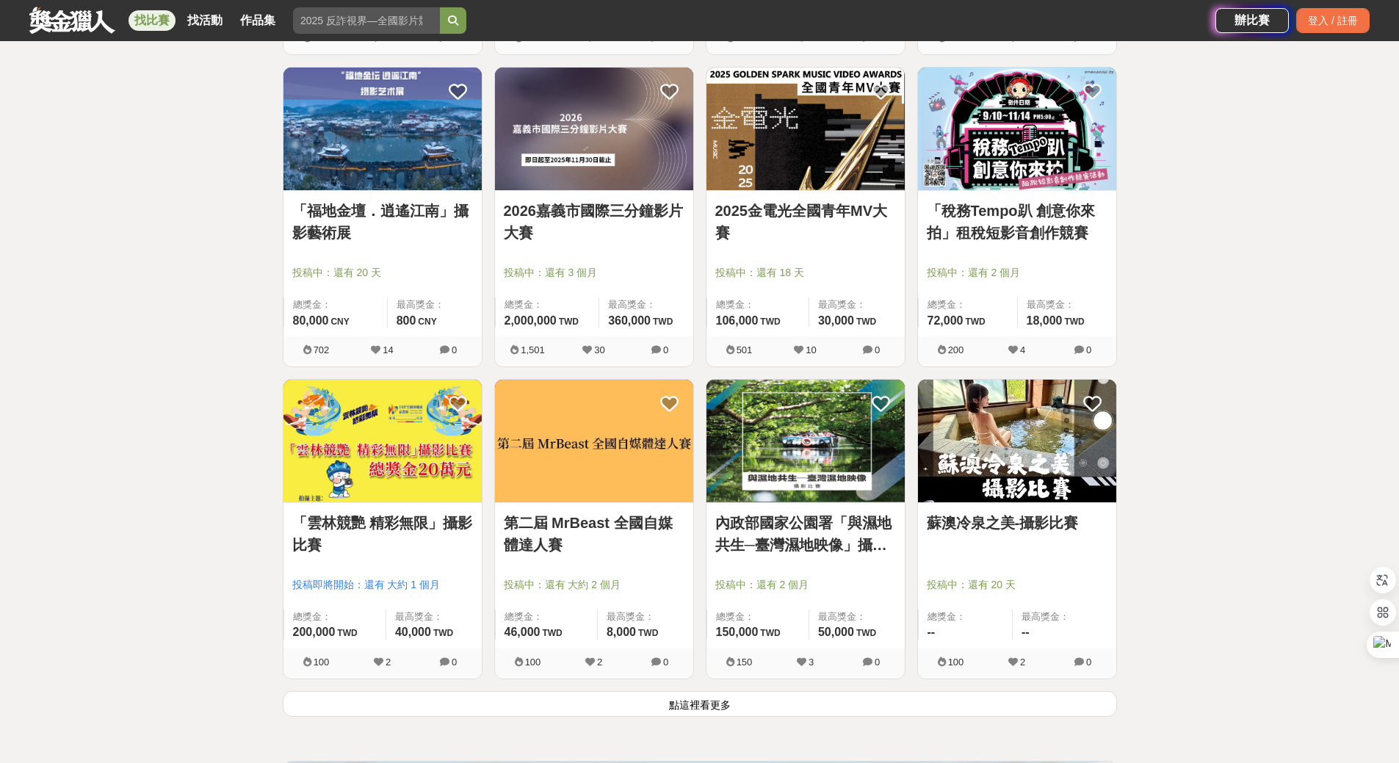
scroll to position [3377, 0]
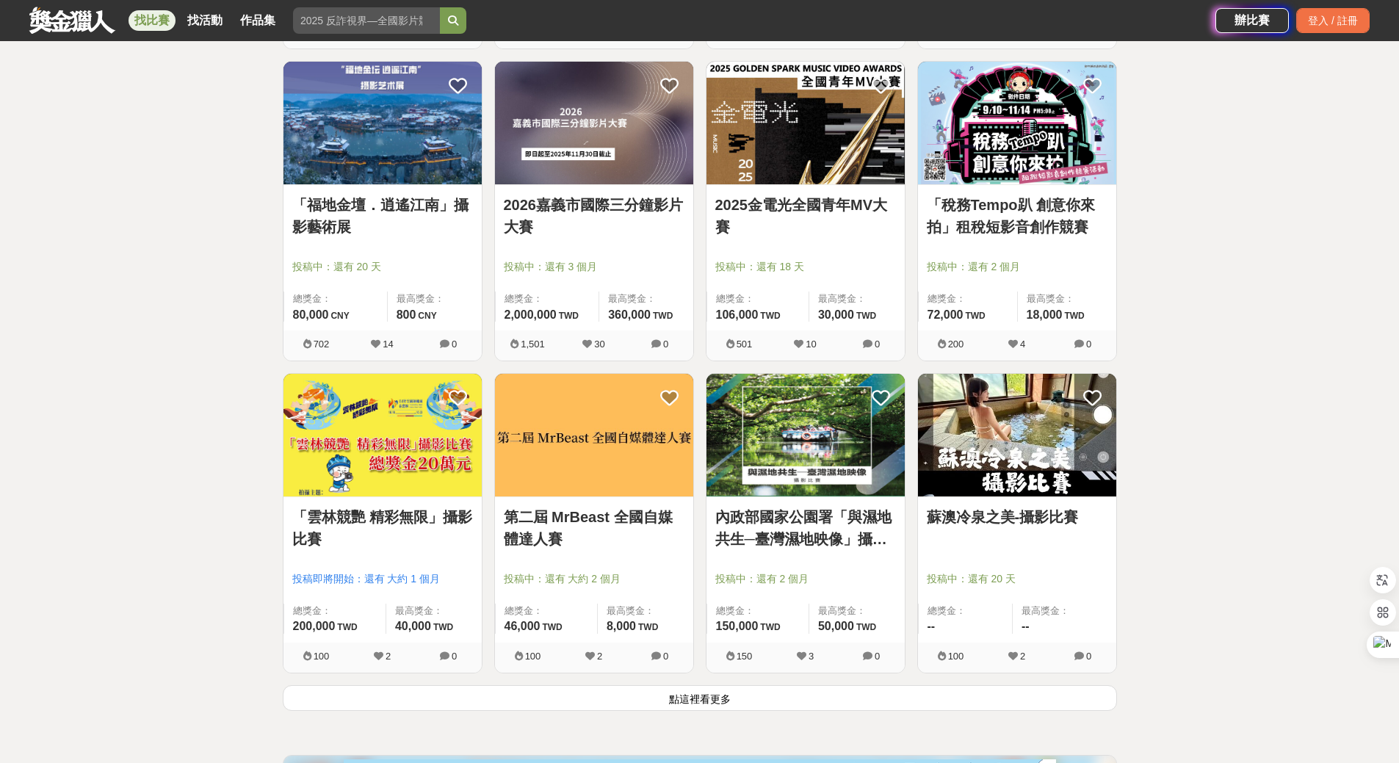
click at [711, 701] on button "點這裡看更多" at bounding box center [700, 698] width 834 height 26
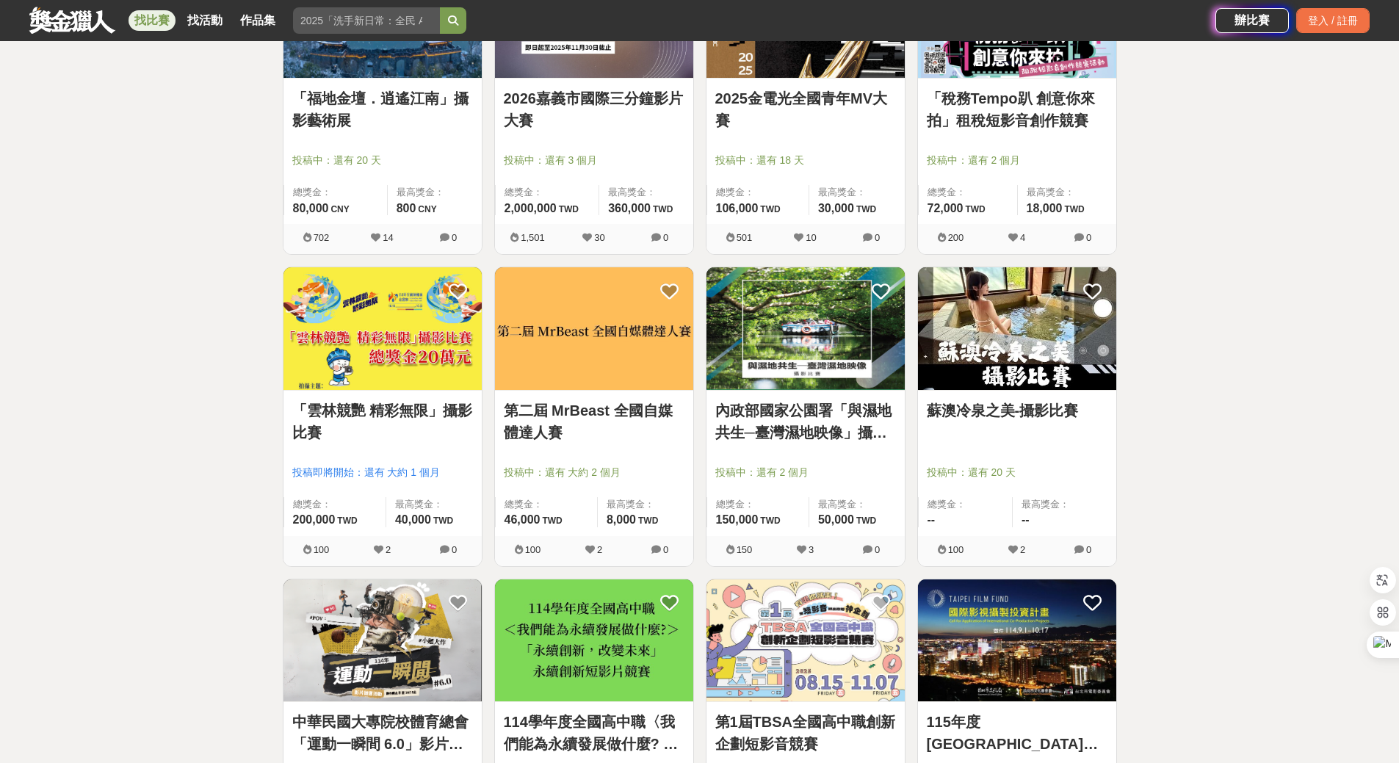
scroll to position [3744, 0]
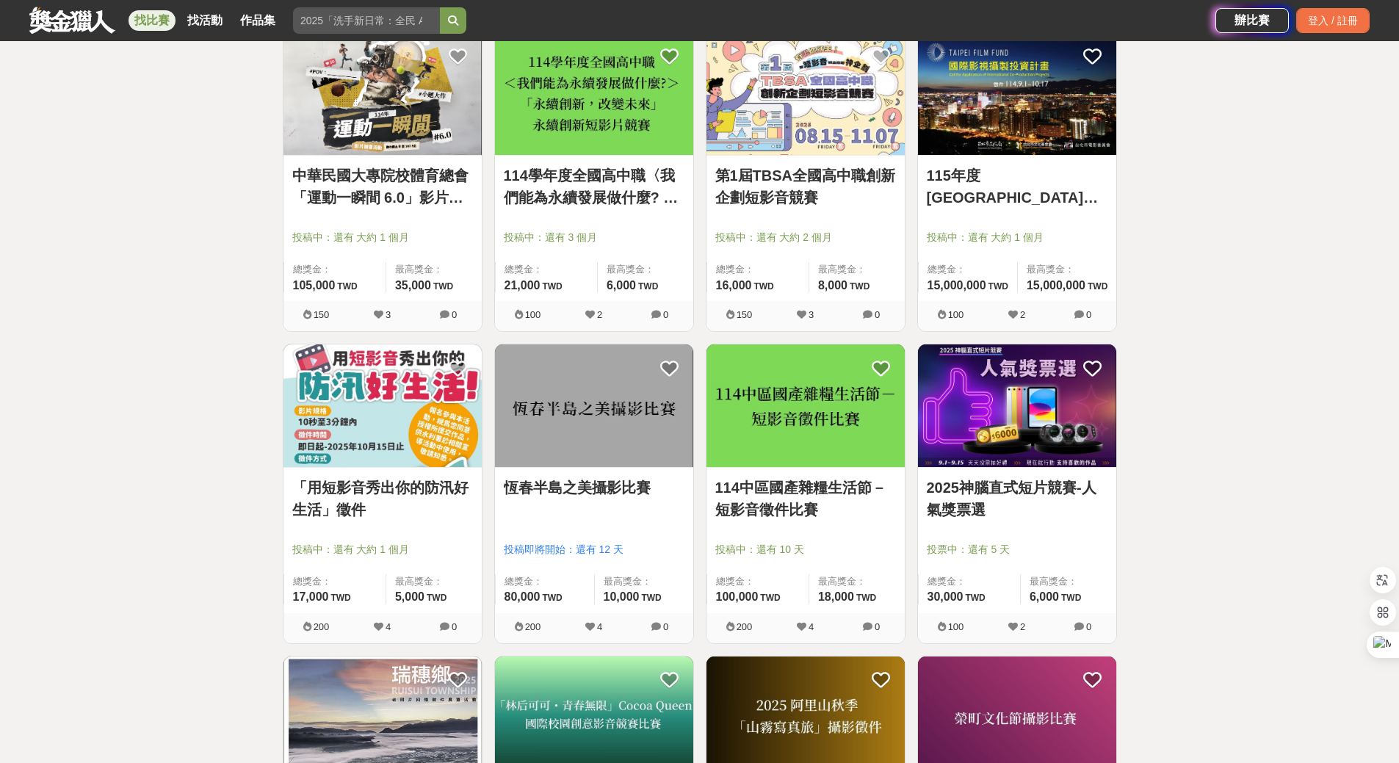
scroll to position [4185, 0]
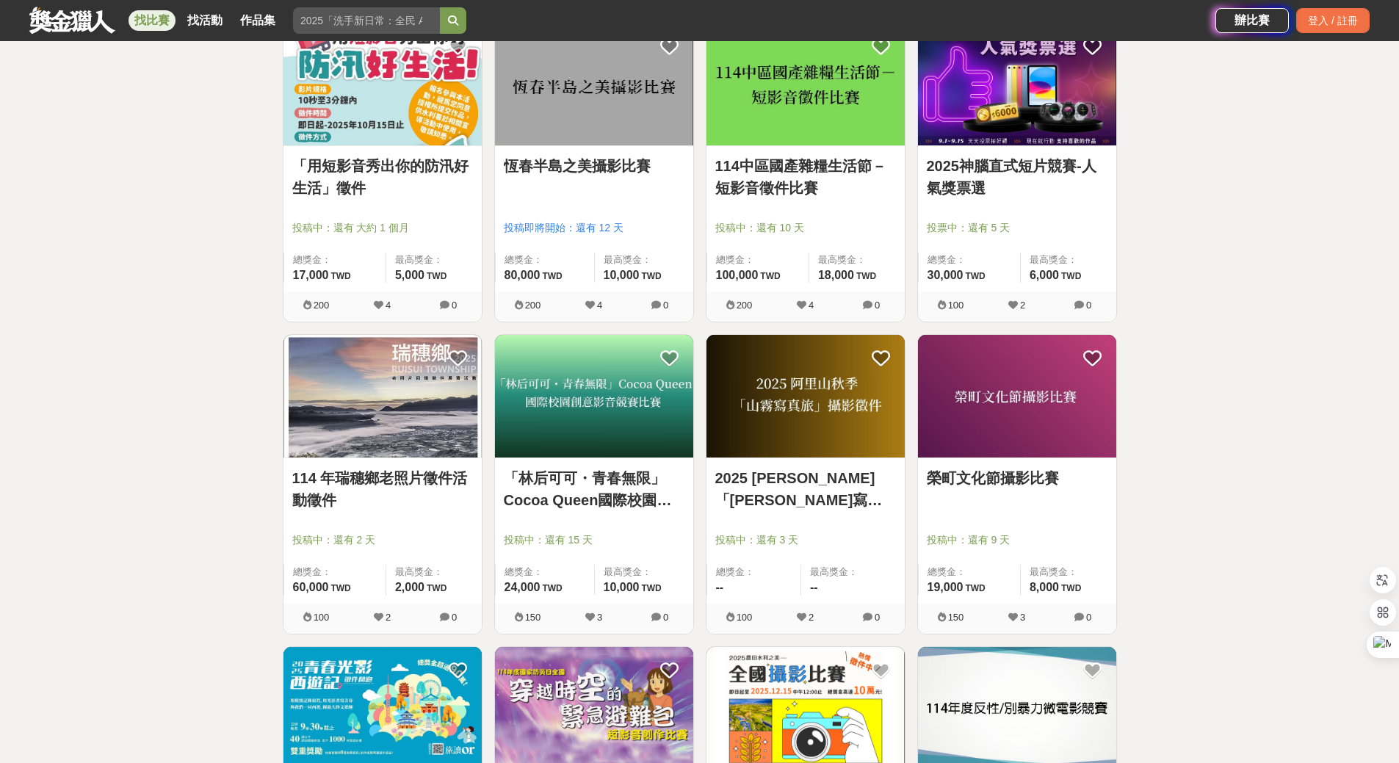
scroll to position [4552, 0]
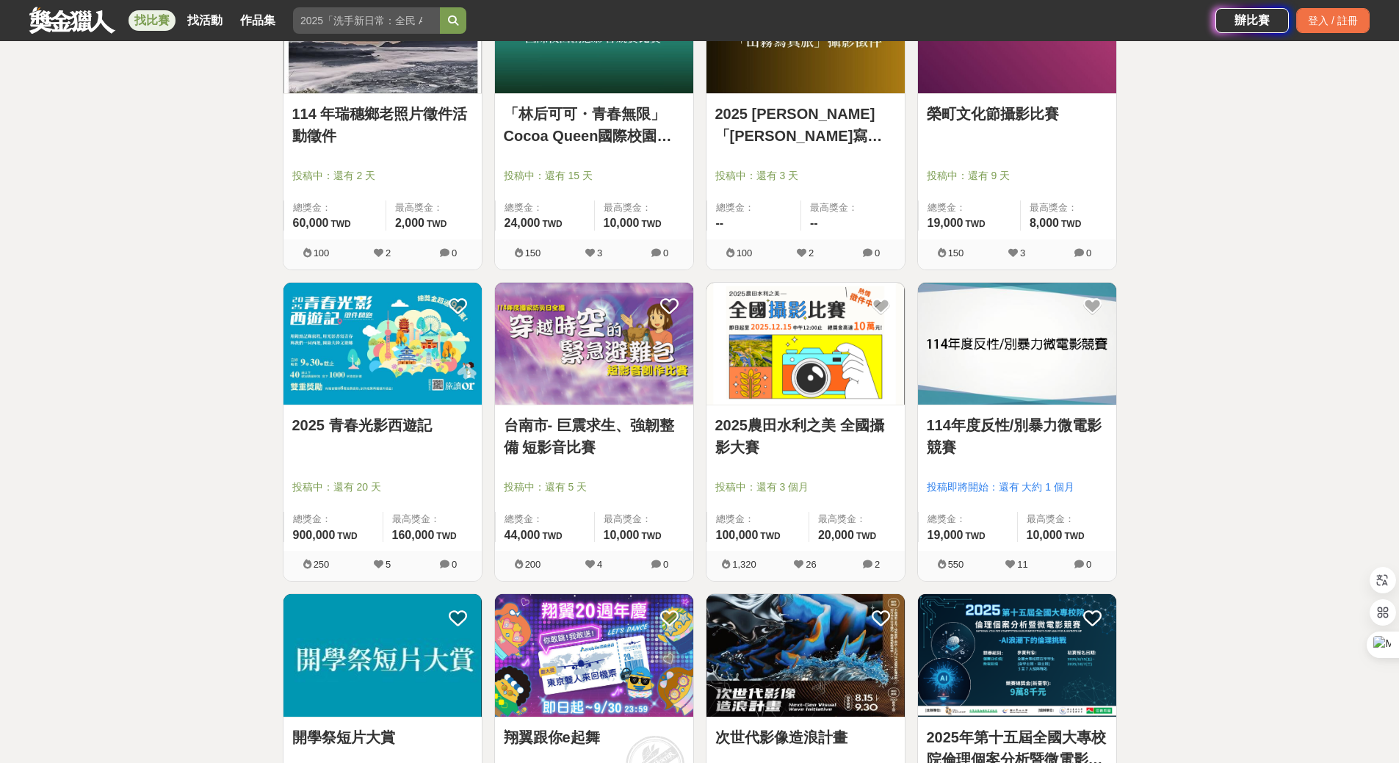
scroll to position [4919, 0]
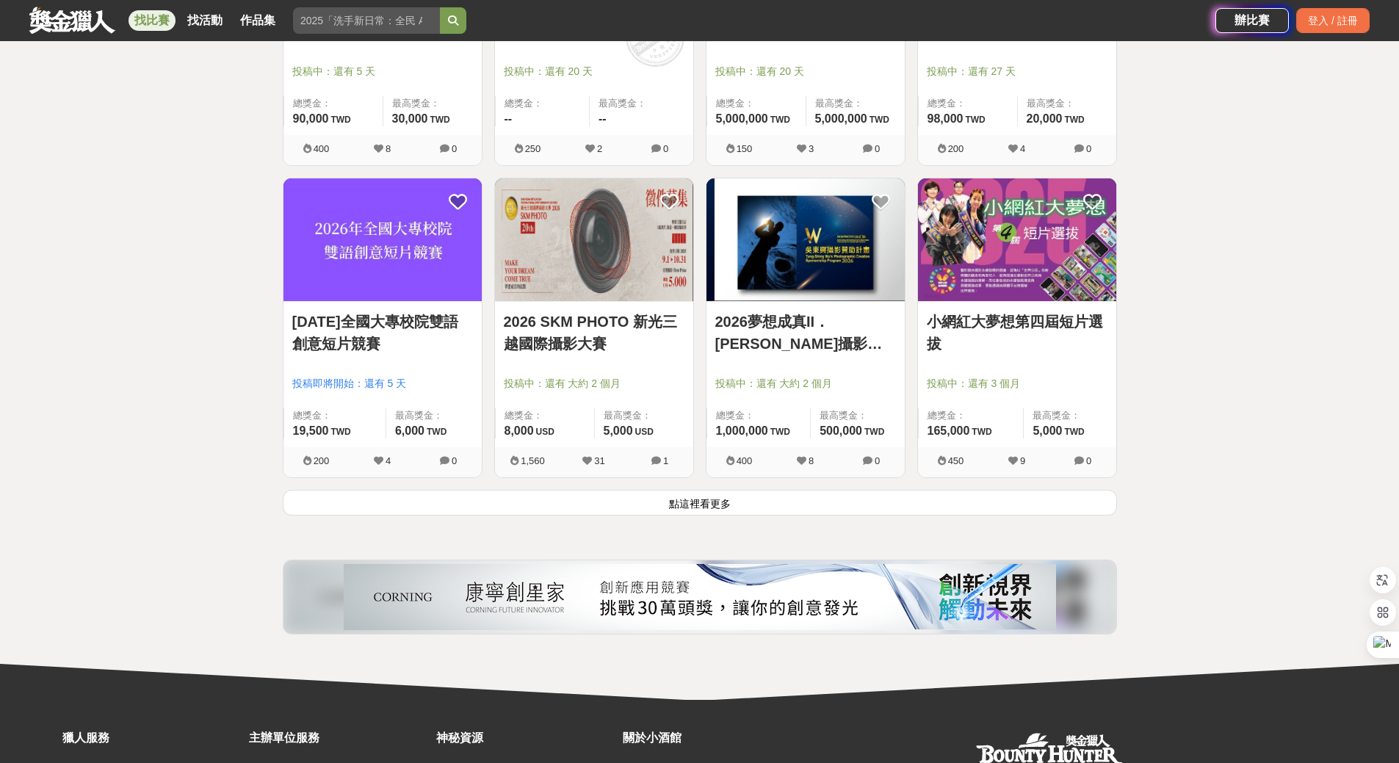
scroll to position [5585, 0]
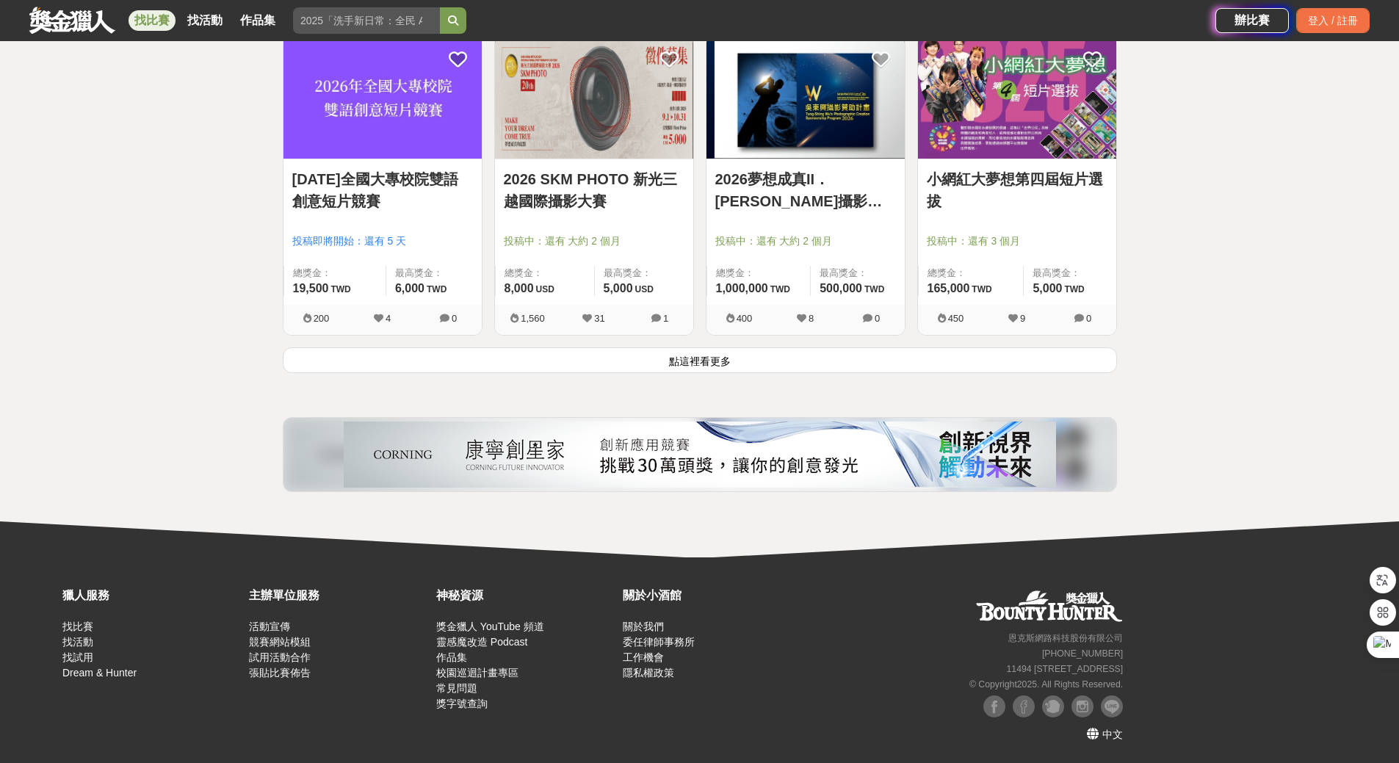
click at [689, 358] on button "點這裡看更多" at bounding box center [700, 360] width 834 height 26
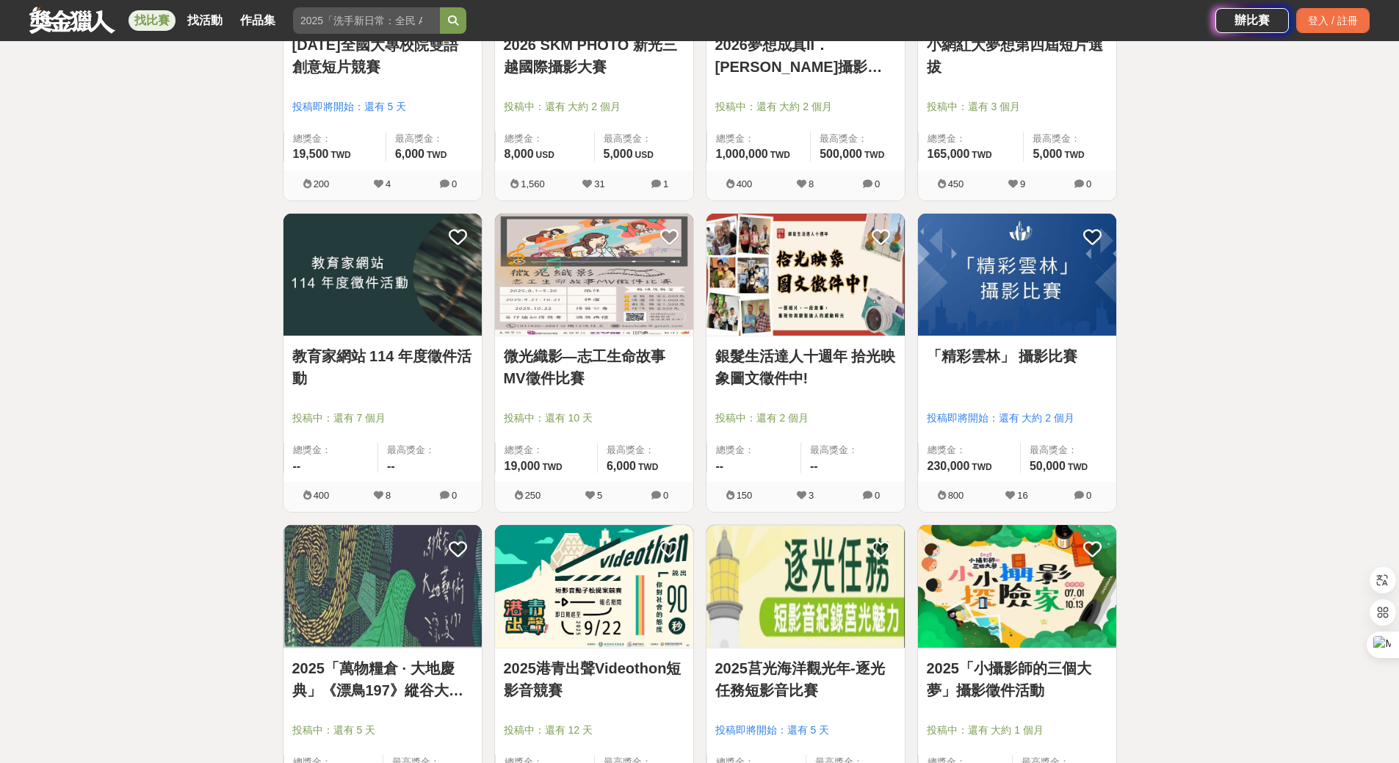
scroll to position [5732, 0]
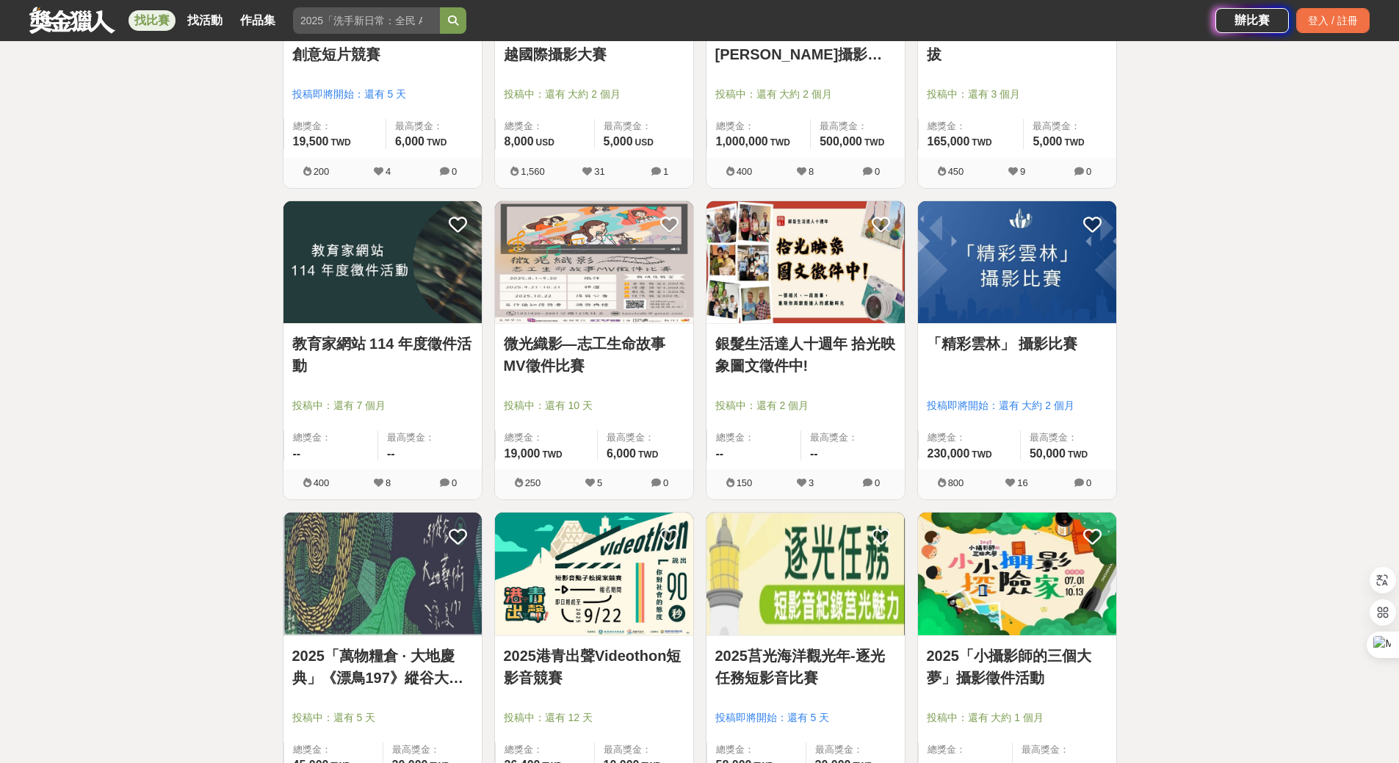
click at [1048, 340] on link "「精彩雲林」 攝影比賽" at bounding box center [1016, 344] width 181 height 22
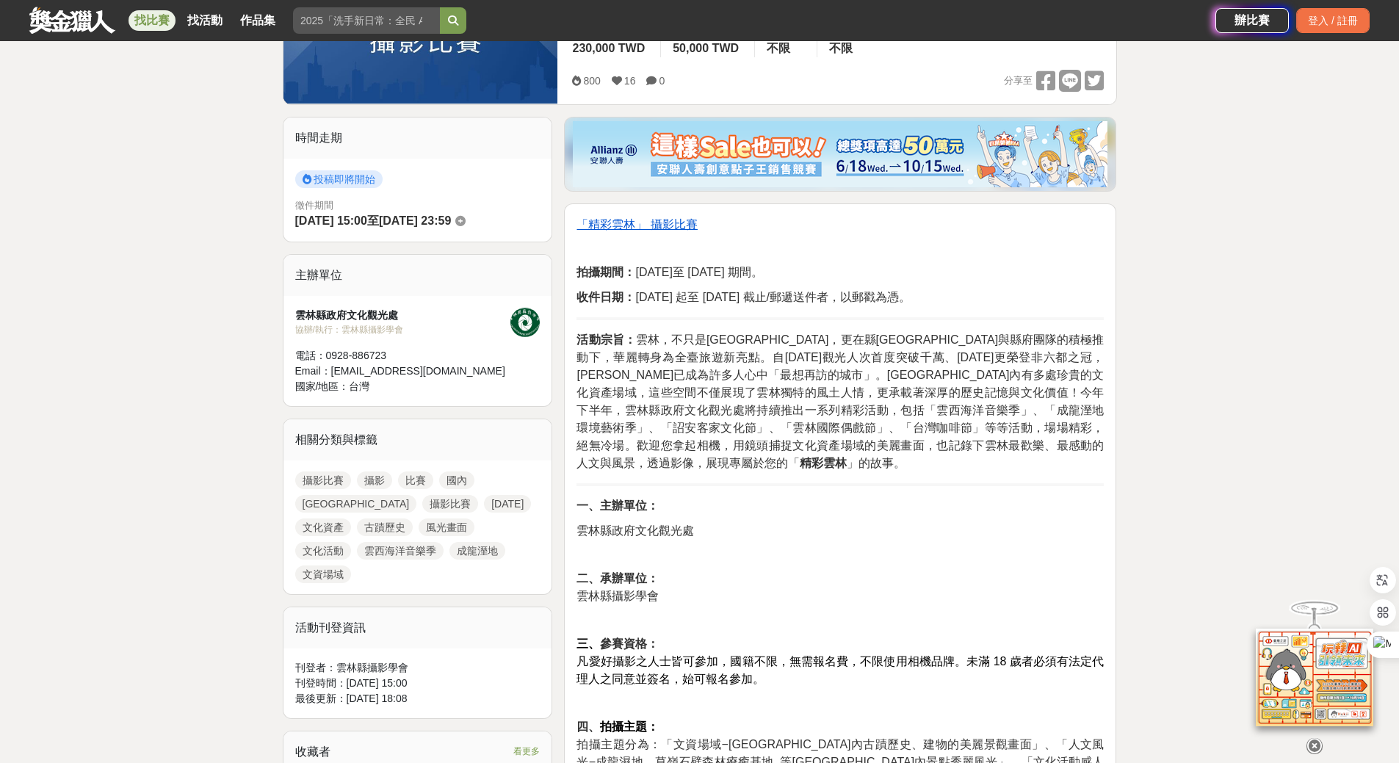
scroll to position [294, 0]
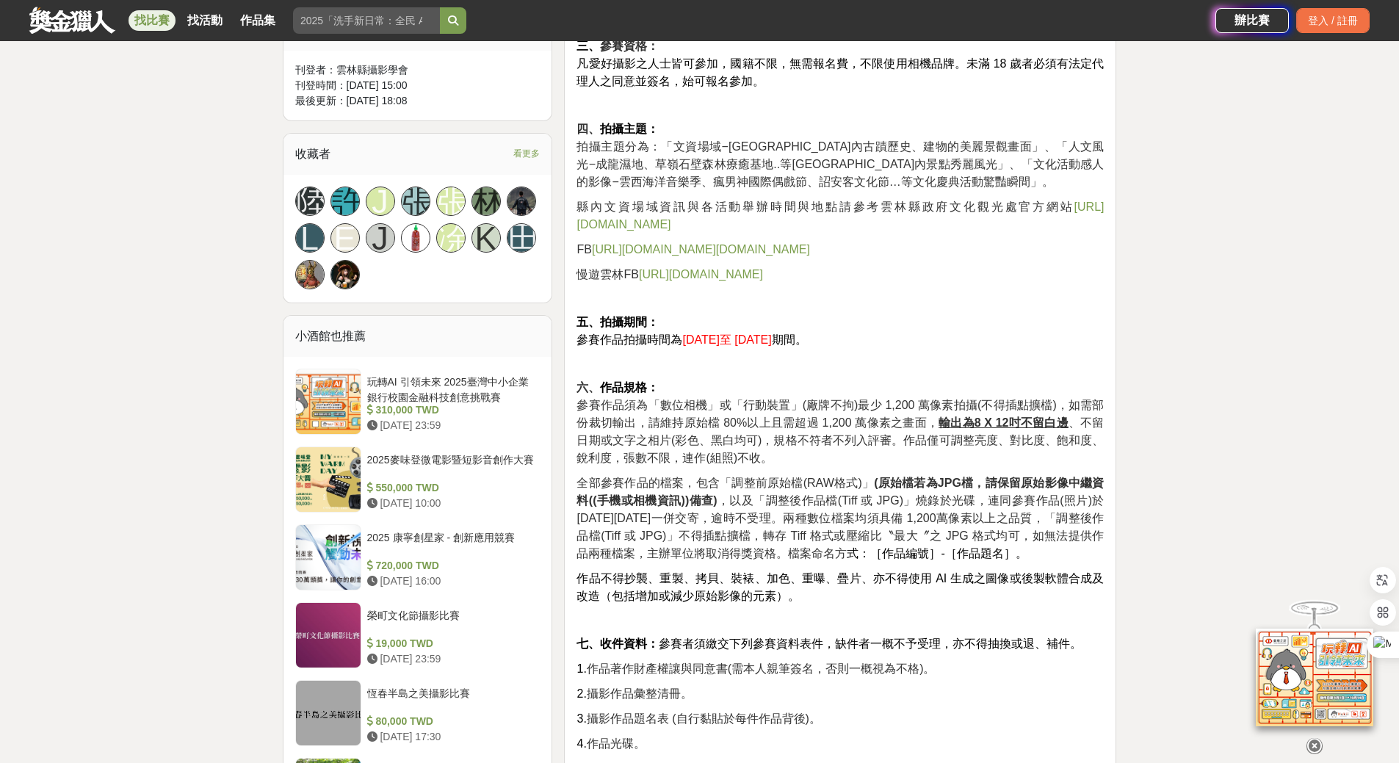
scroll to position [734, 0]
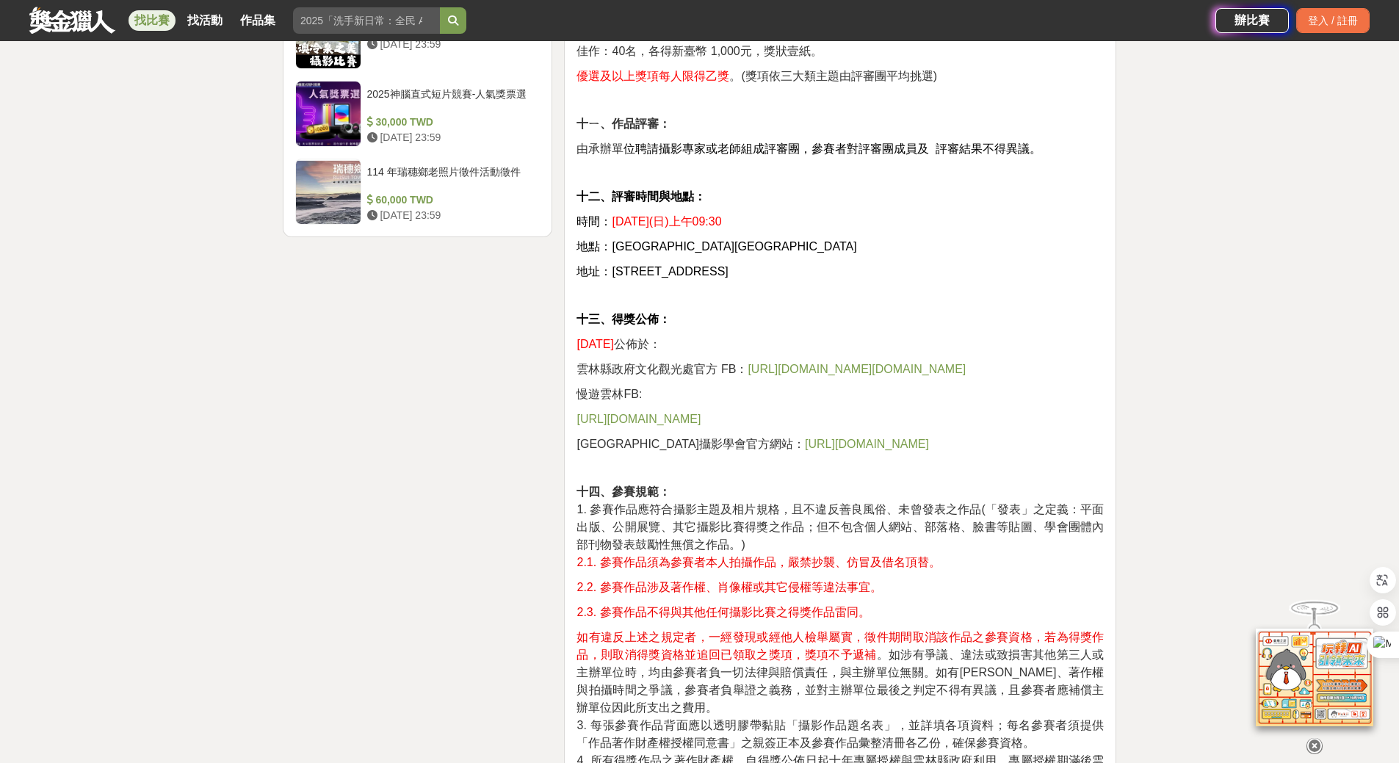
scroll to position [1835, 0]
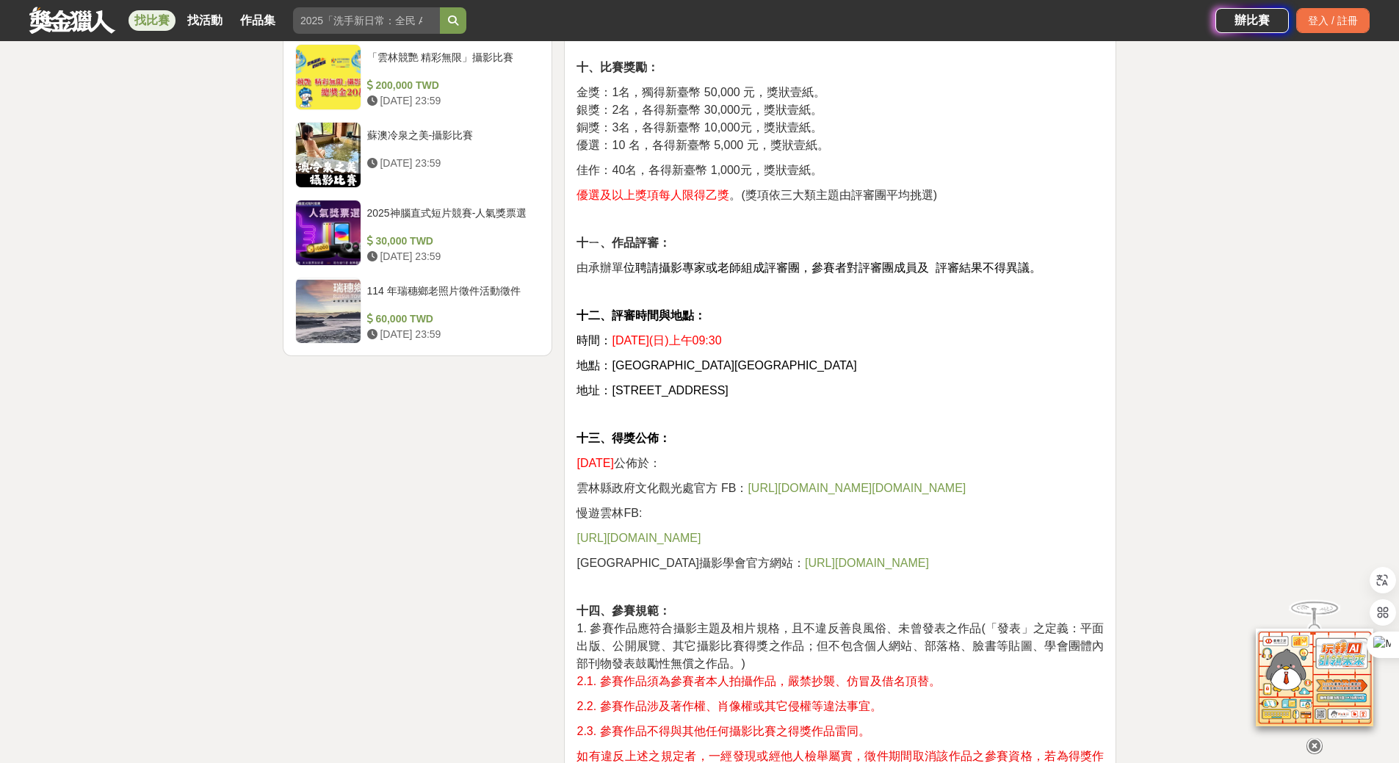
click at [1146, 342] on div "大家都在看 2025 康寧創星家 - 創新應用競賽 2025-10-17 16:00 2025國泰卓越獎助計畫 2025-09-26 17:00 翻玩臺味好乳…" at bounding box center [699, 361] width 1399 height 4248
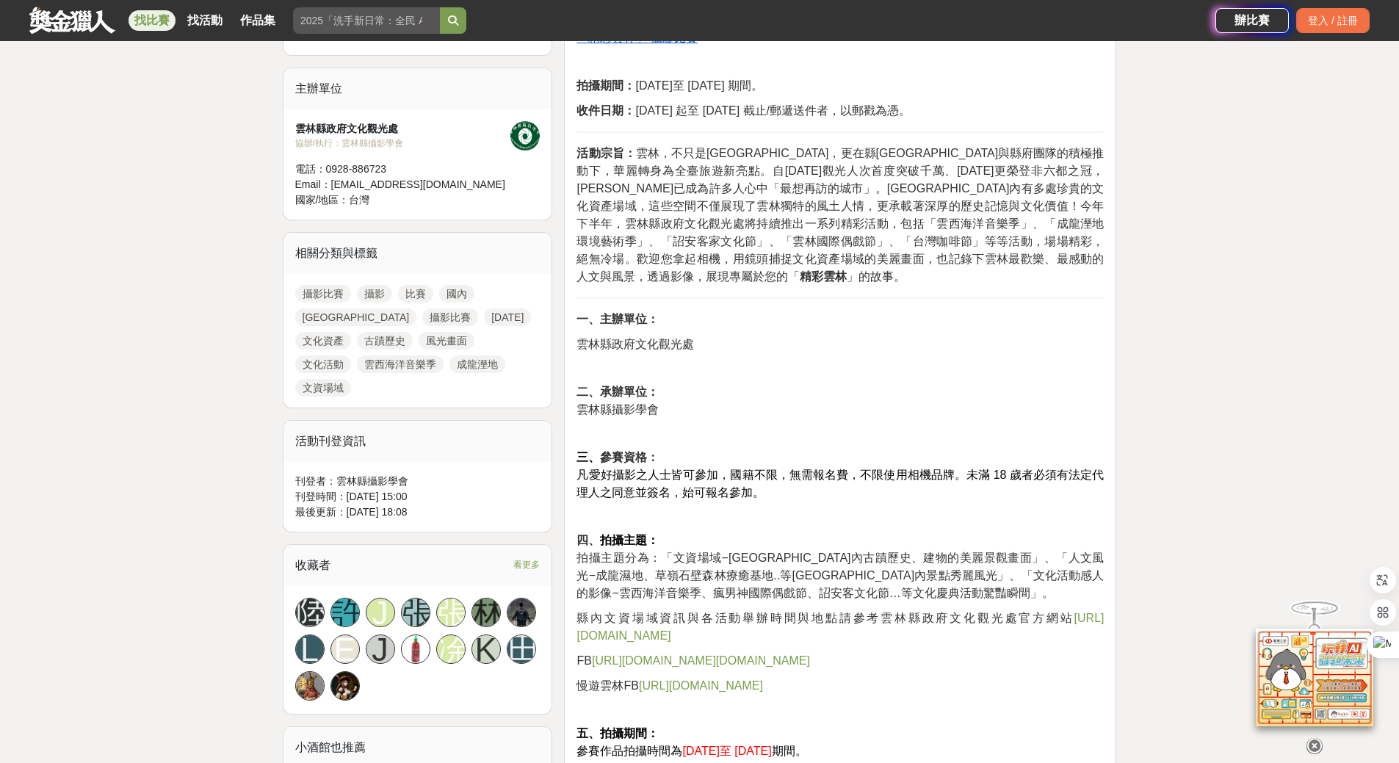
scroll to position [661, 0]
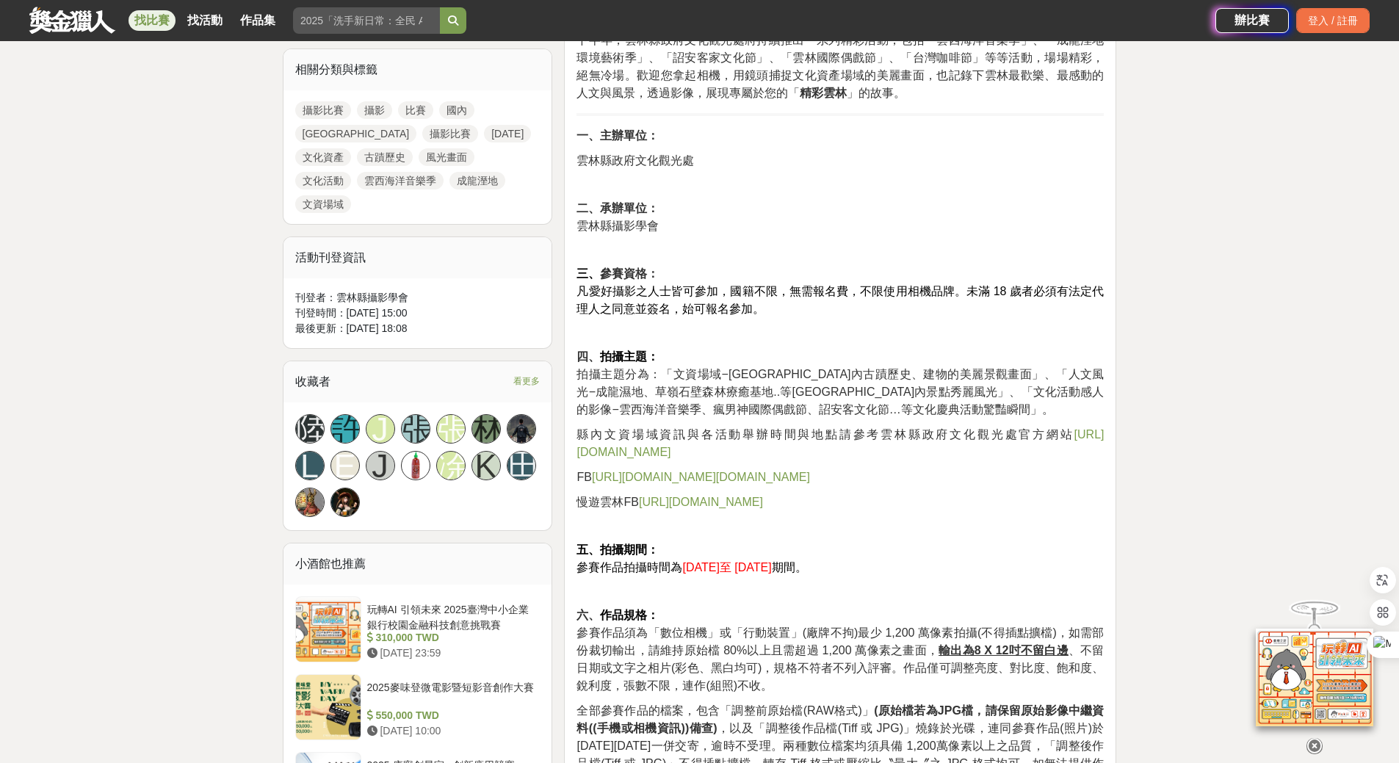
click at [763, 496] on span "https://www.facebook.com/travelYunlin/?locale=zh_TW" at bounding box center [701, 502] width 124 height 12
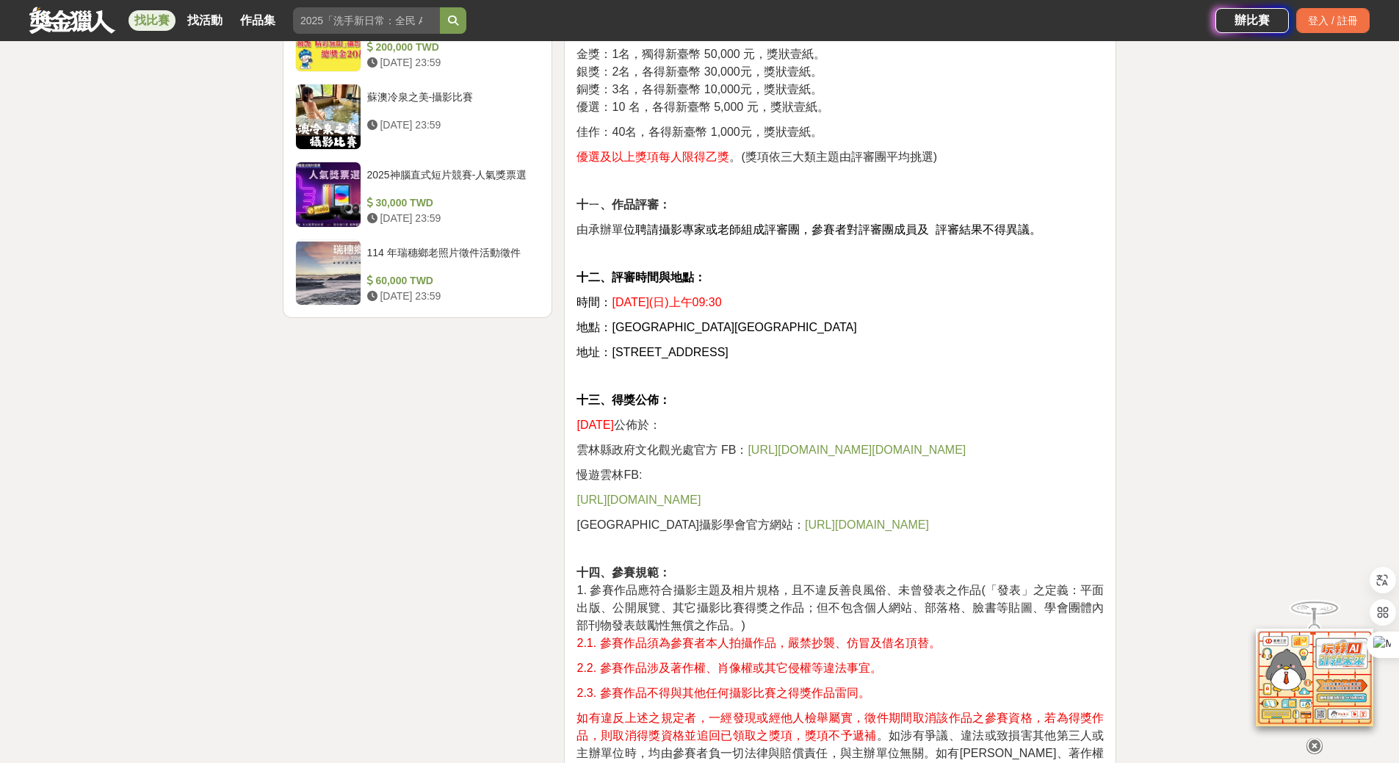
scroll to position [1982, 0]
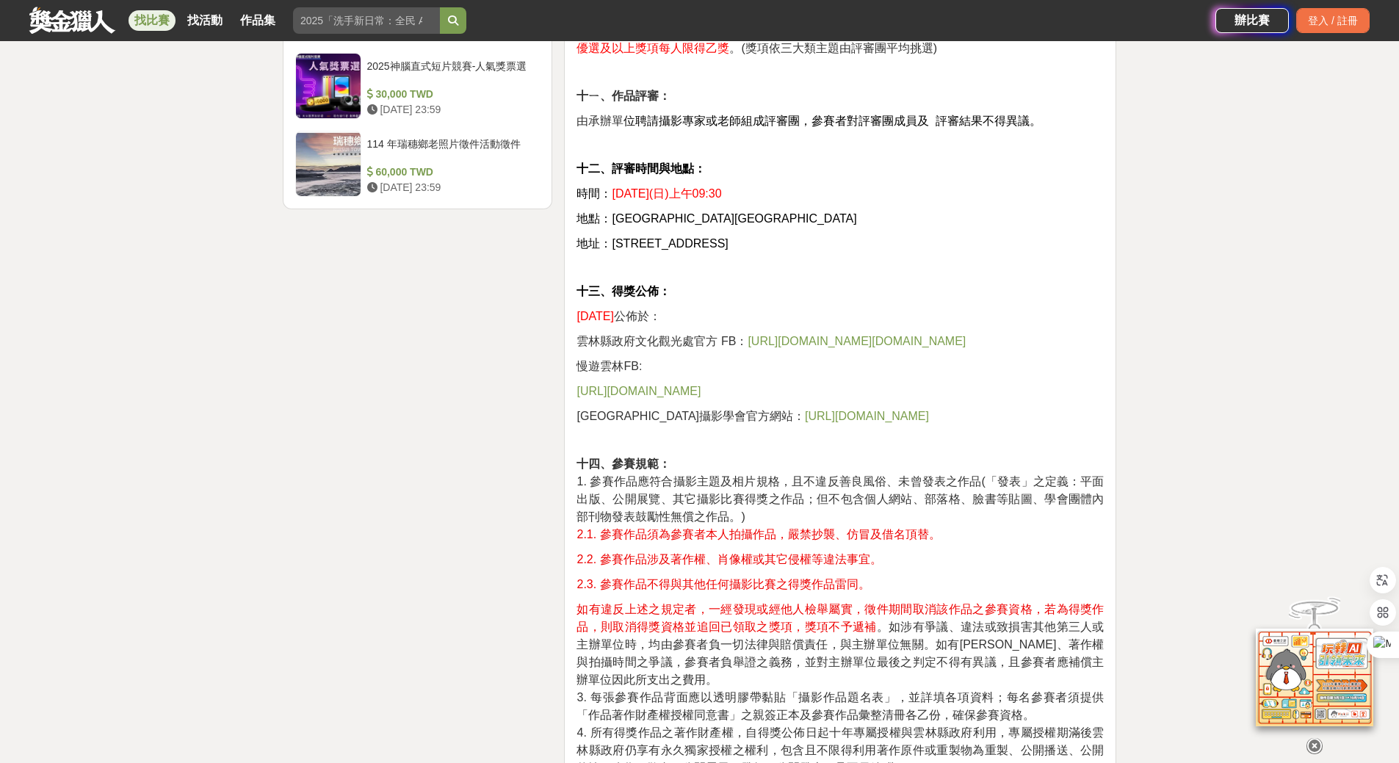
click at [807, 410] on span "https://www.yunlinphoto.org.tw/" at bounding box center [867, 416] width 124 height 12
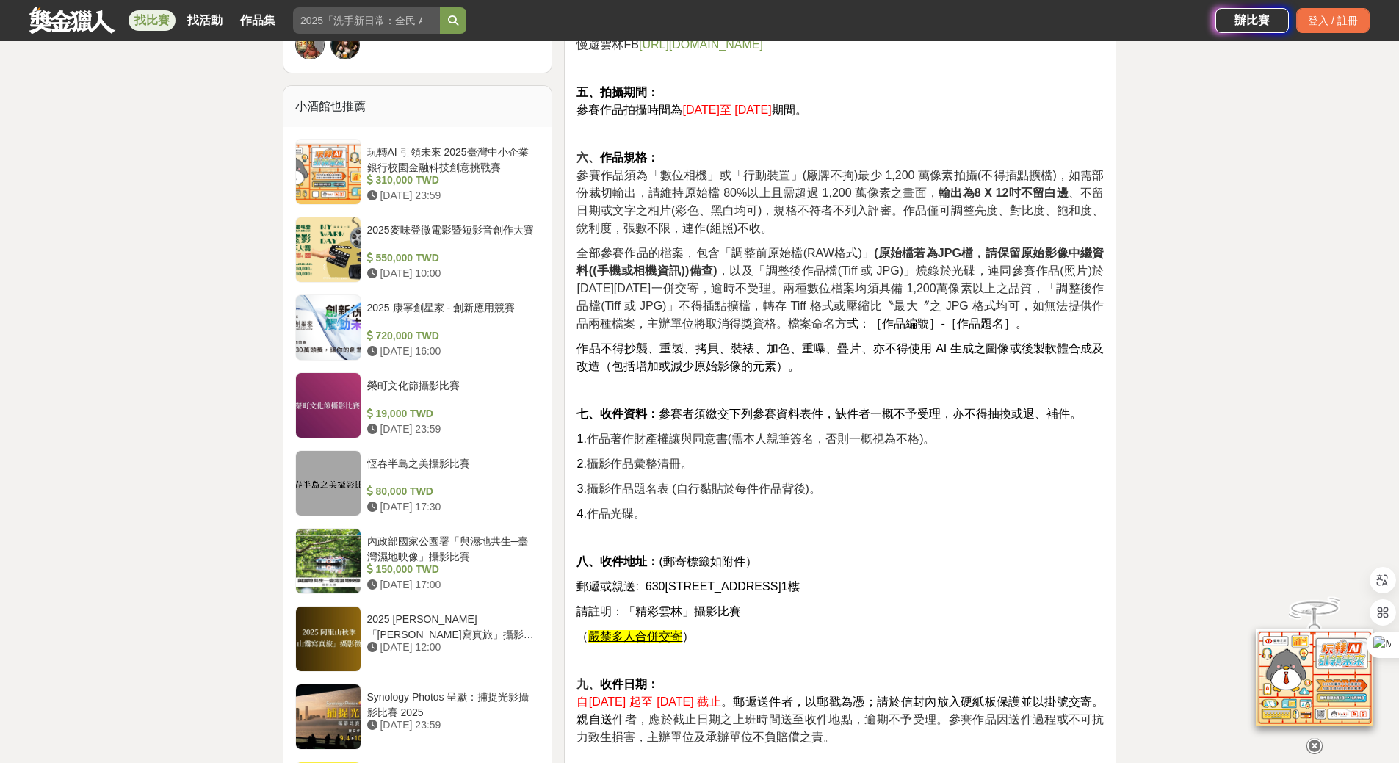
scroll to position [954, 0]
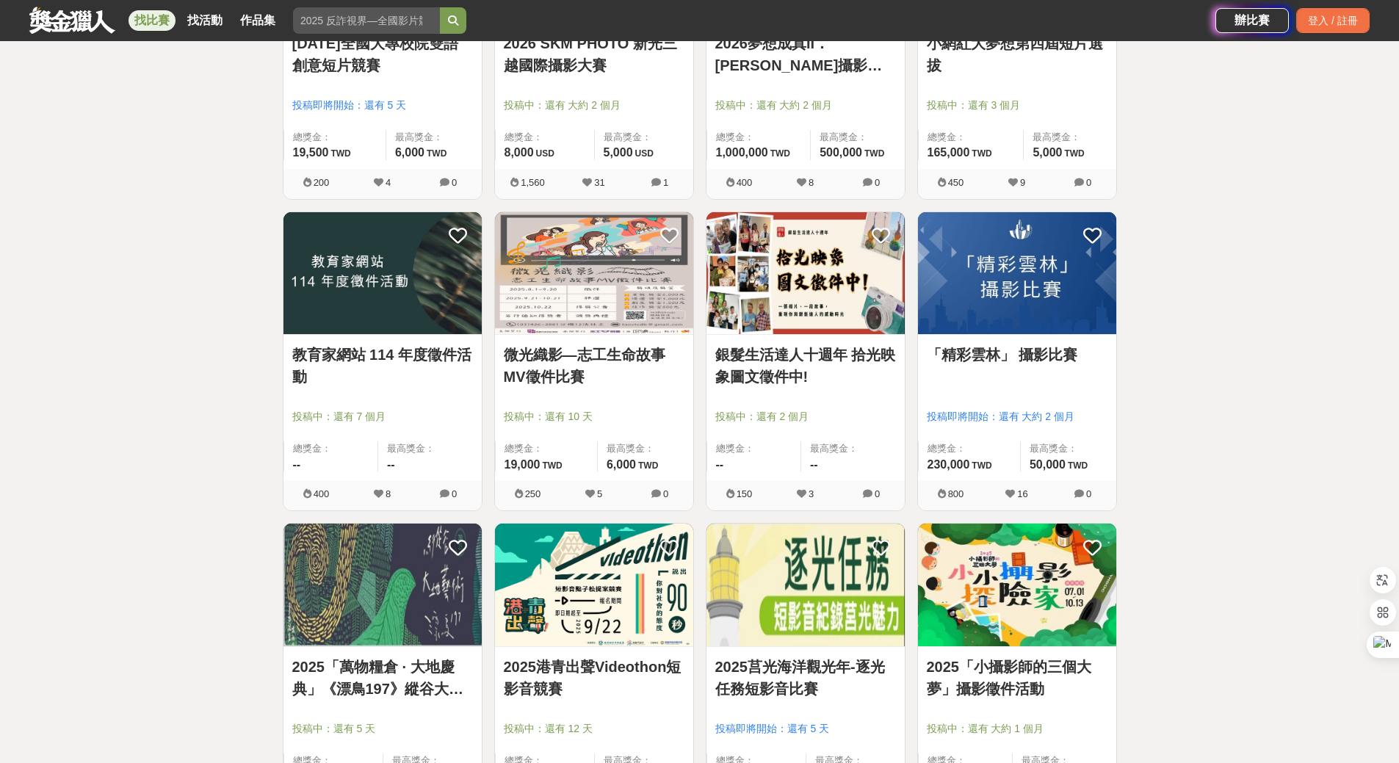
scroll to position [5732, 0]
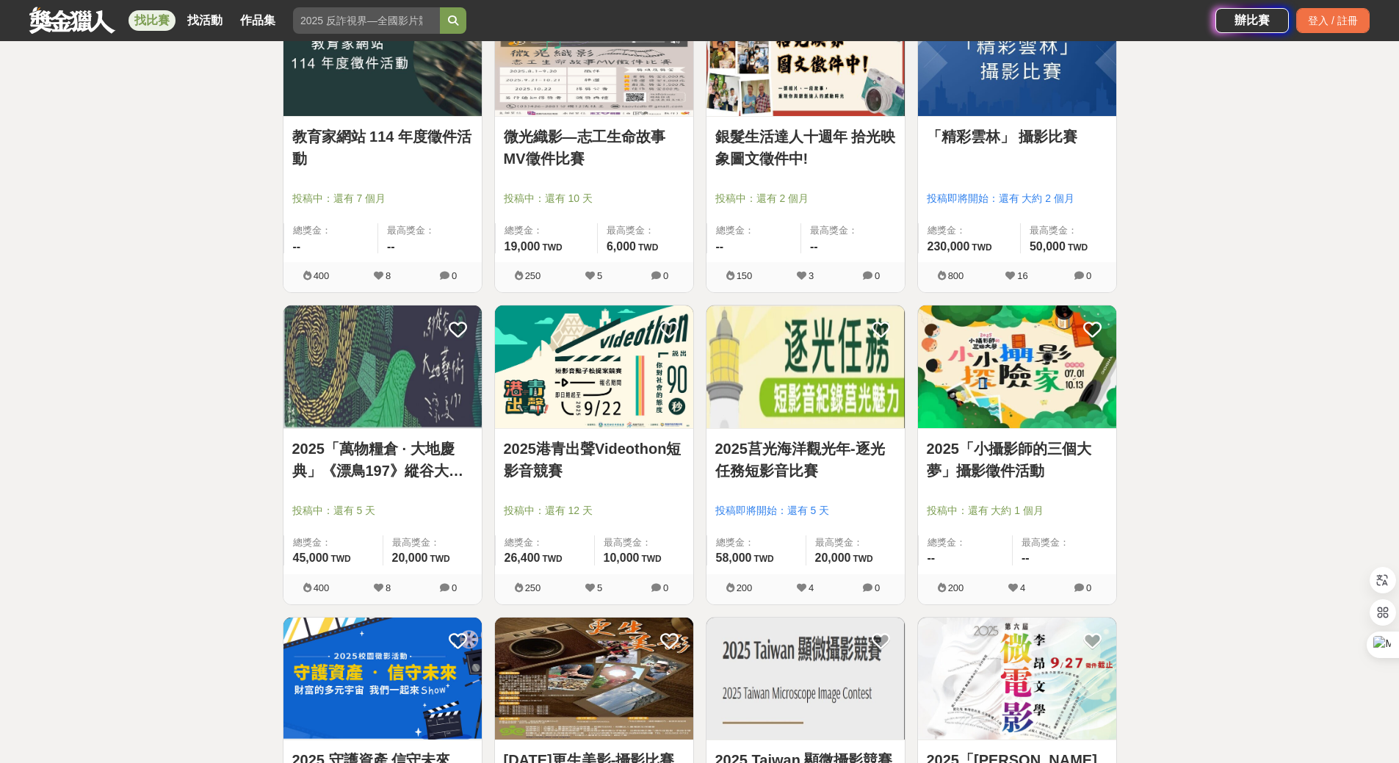
scroll to position [6026, 0]
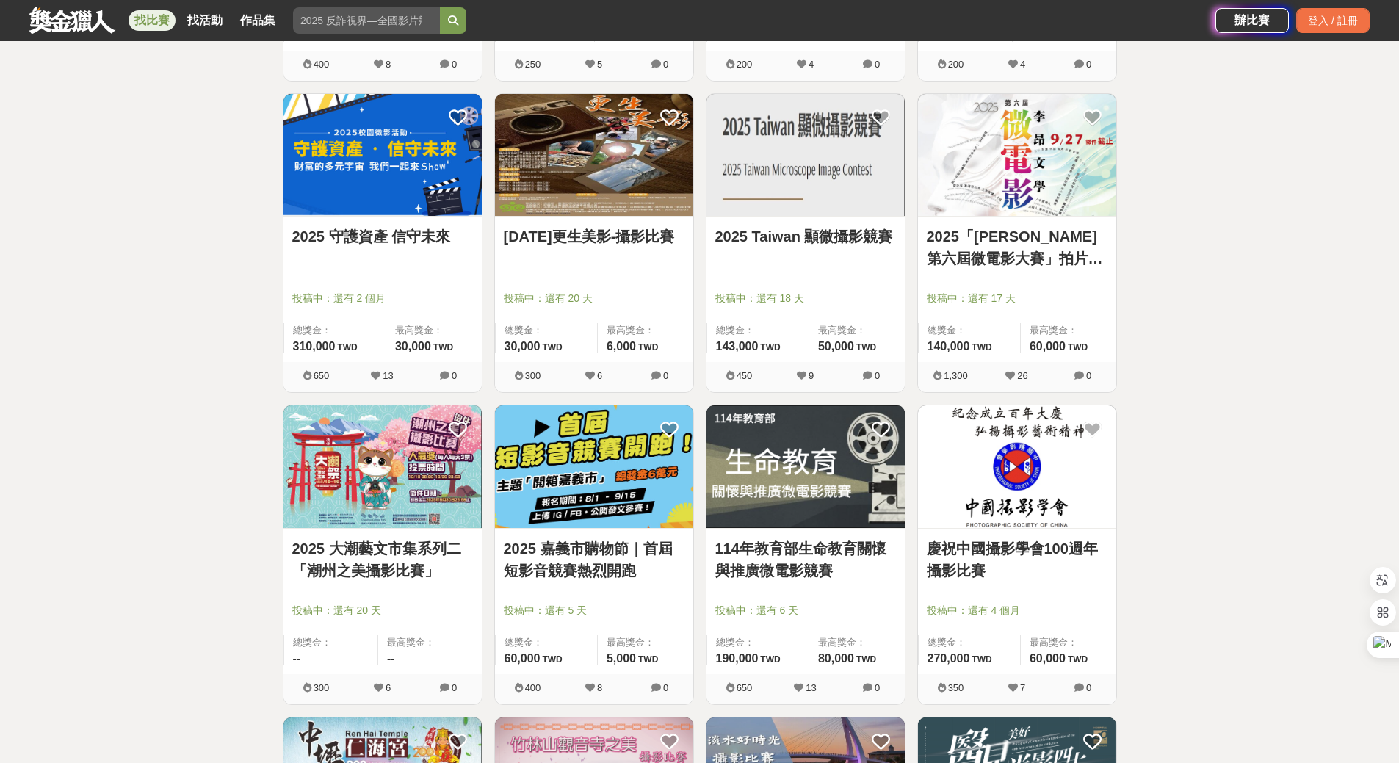
scroll to position [6466, 0]
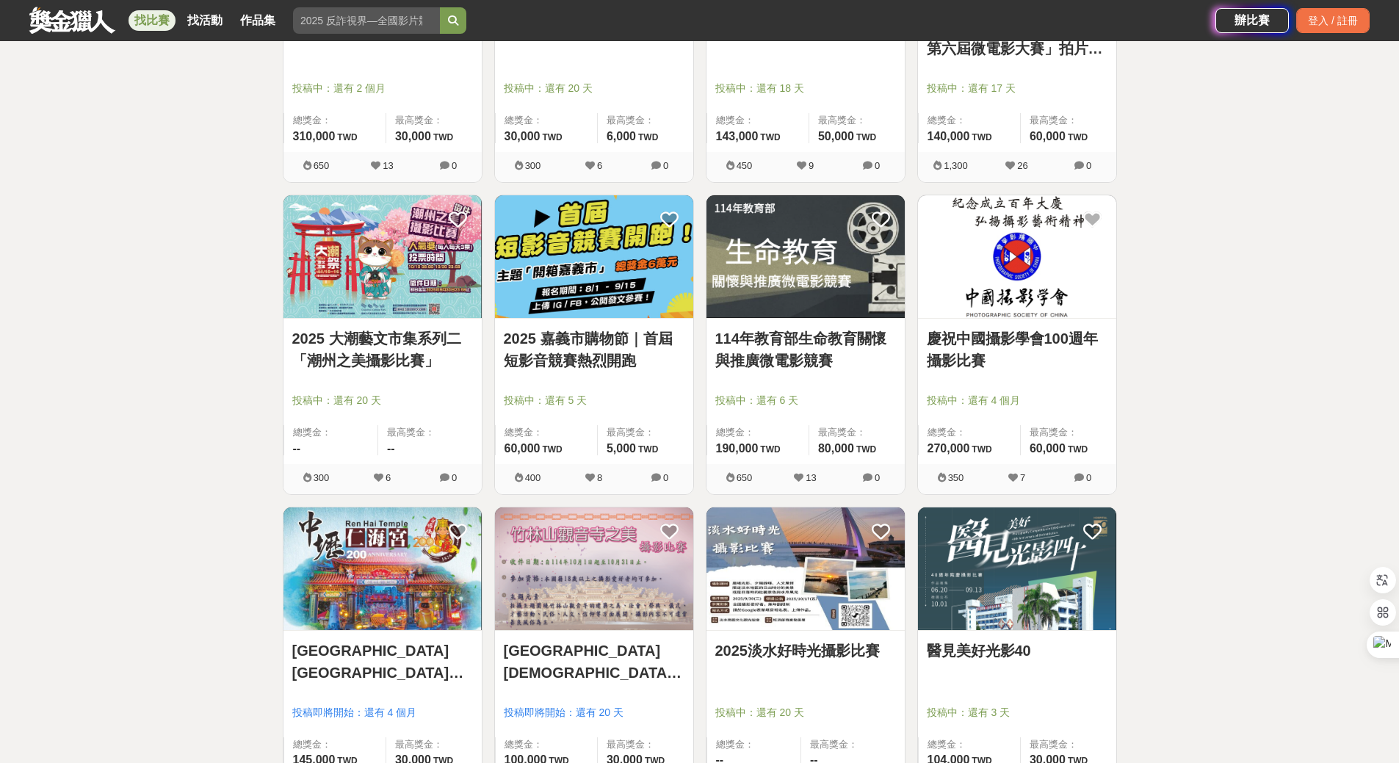
scroll to position [6907, 0]
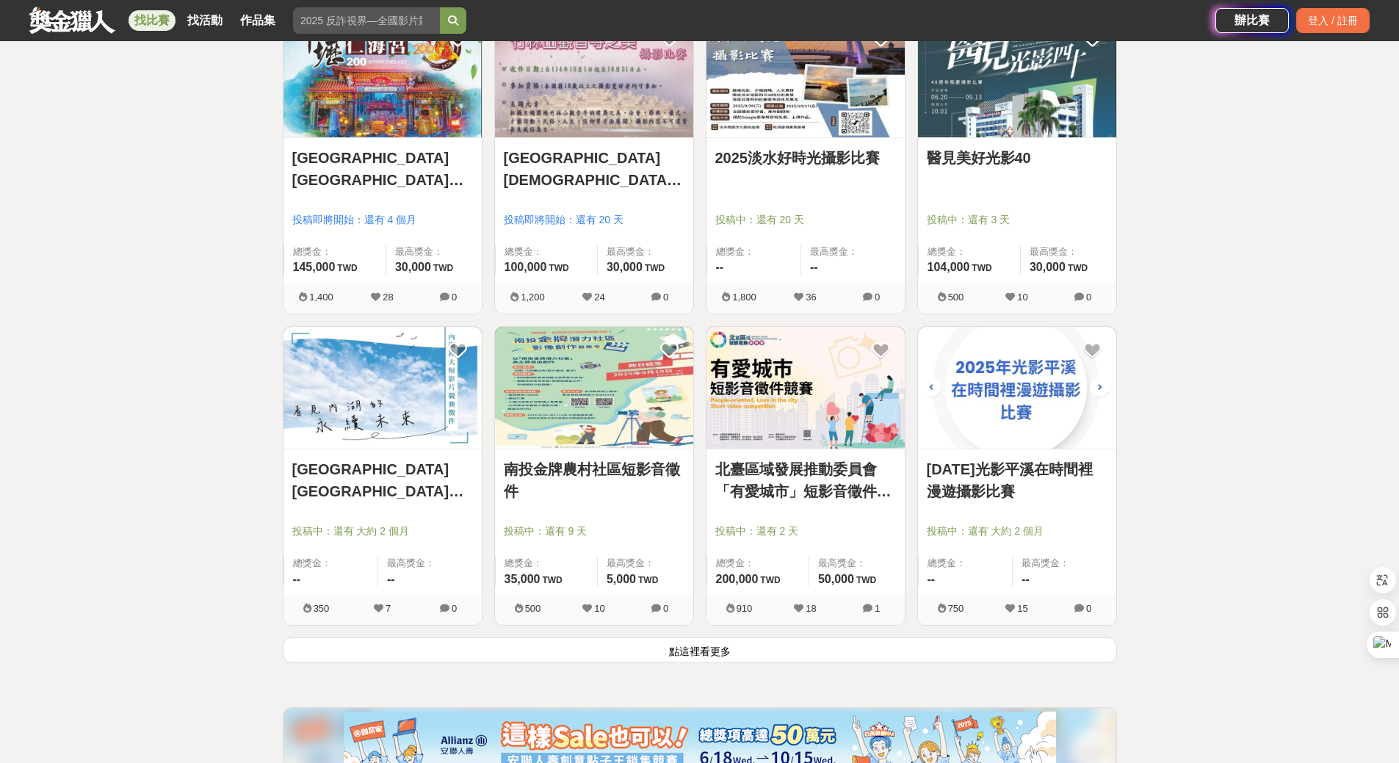
scroll to position [7347, 0]
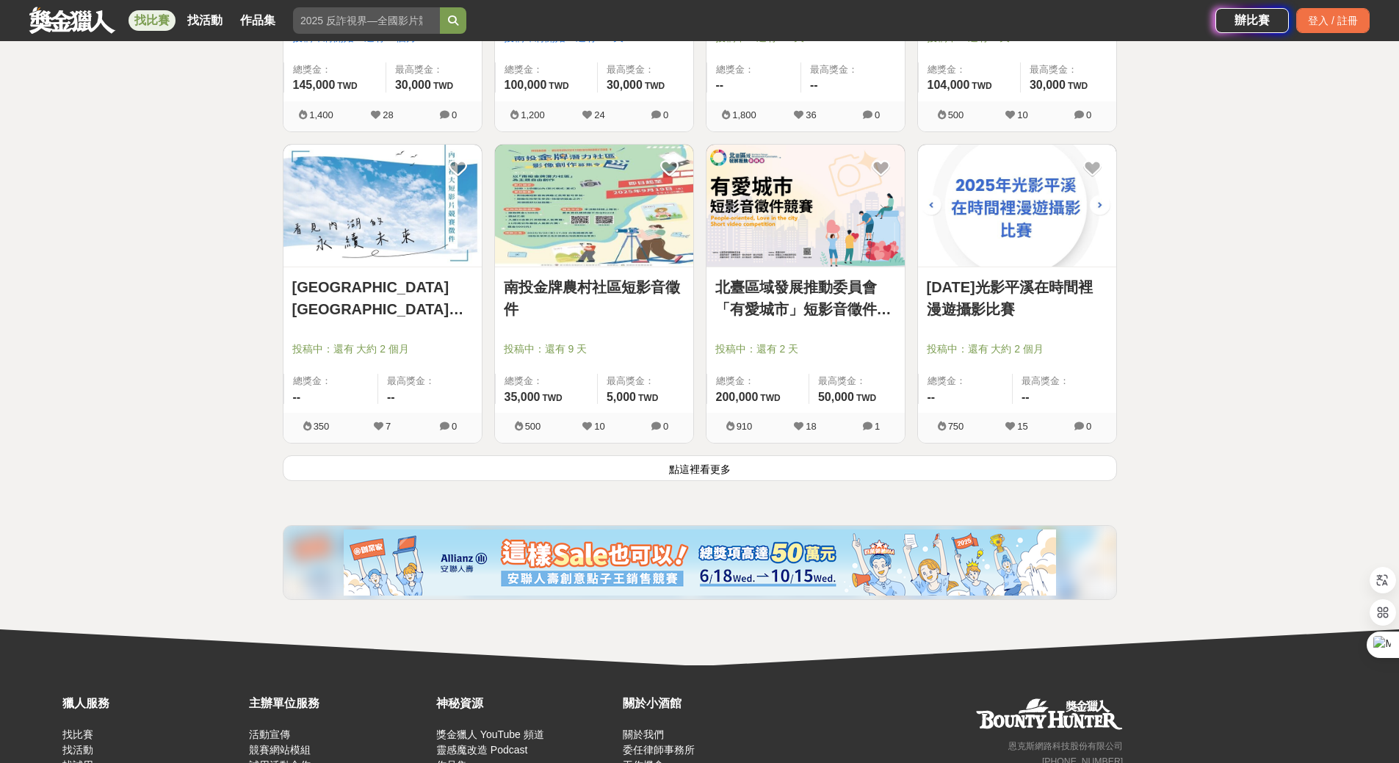
click at [715, 468] on button "點這裡看更多" at bounding box center [700, 468] width 834 height 26
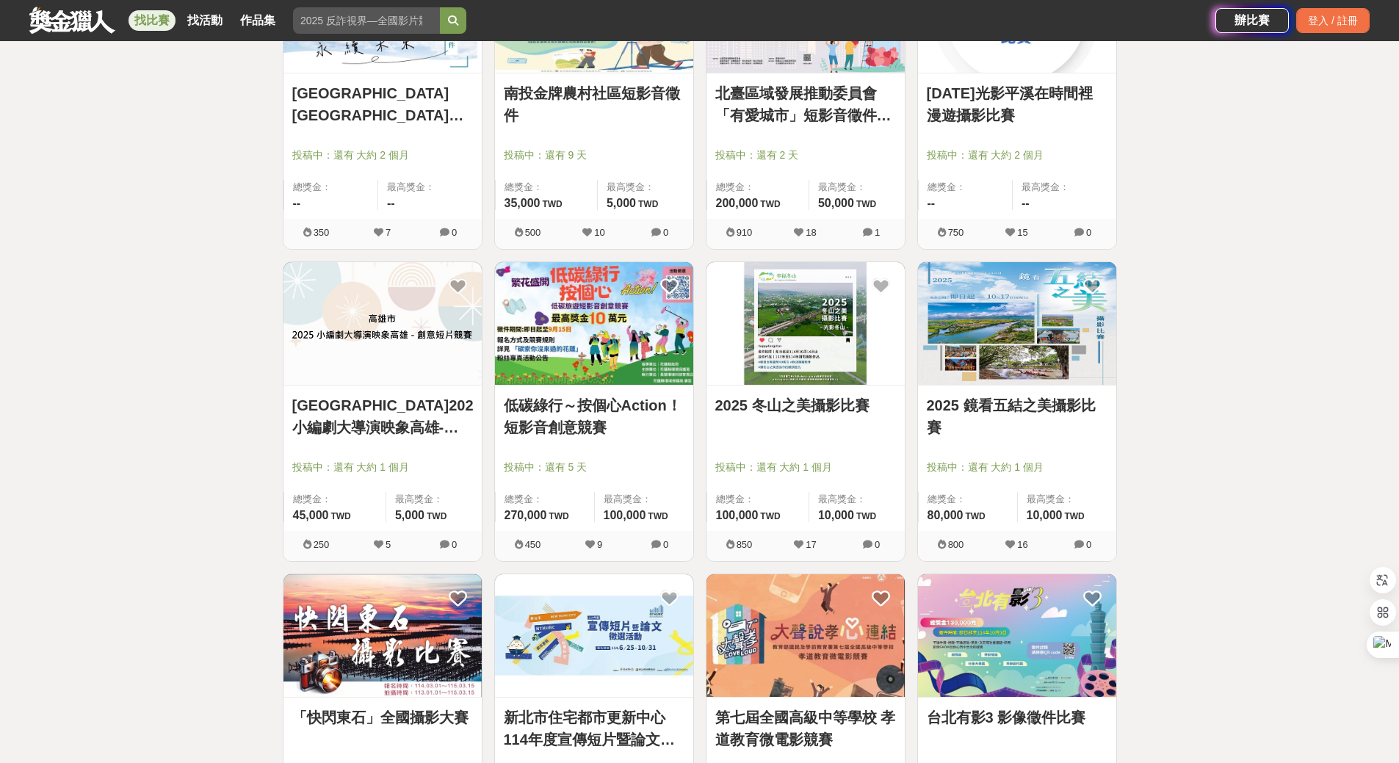
scroll to position [7788, 0]
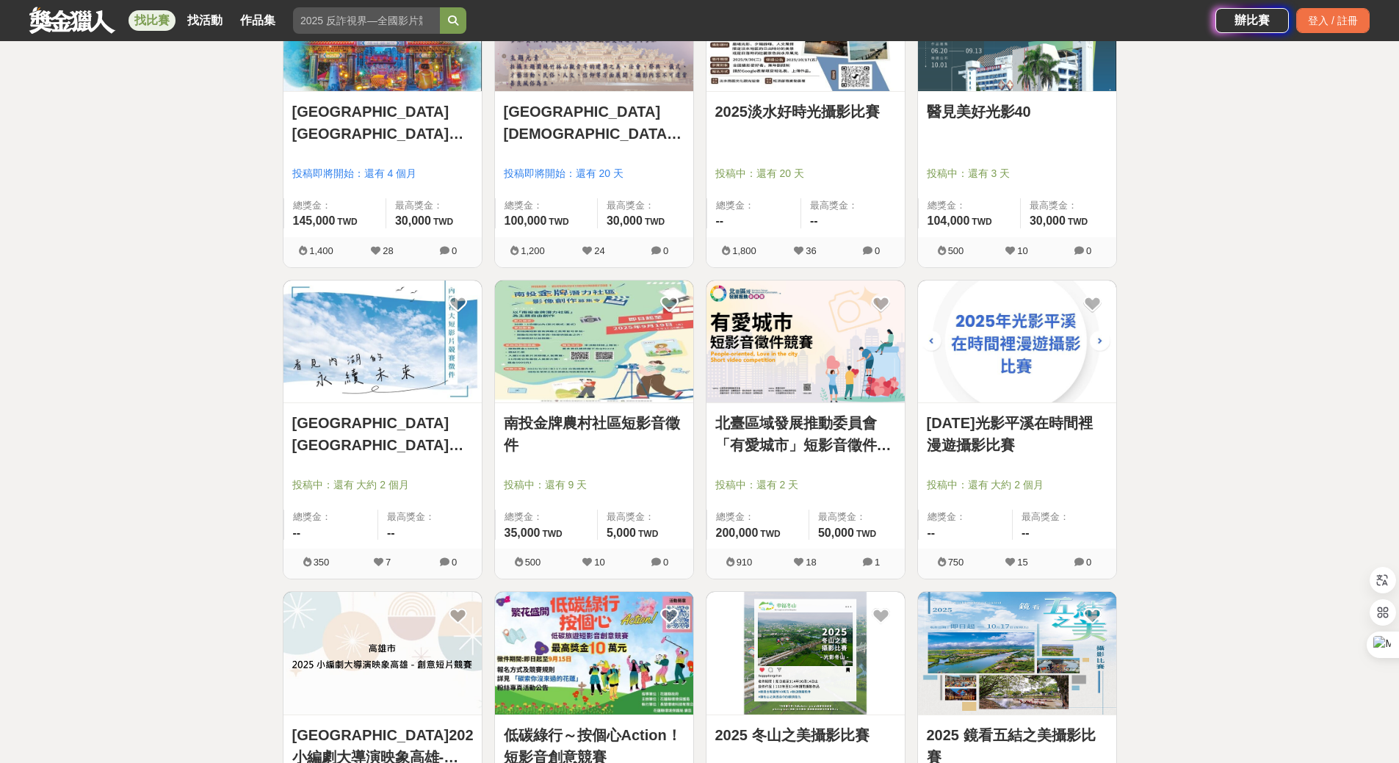
scroll to position [7054, 0]
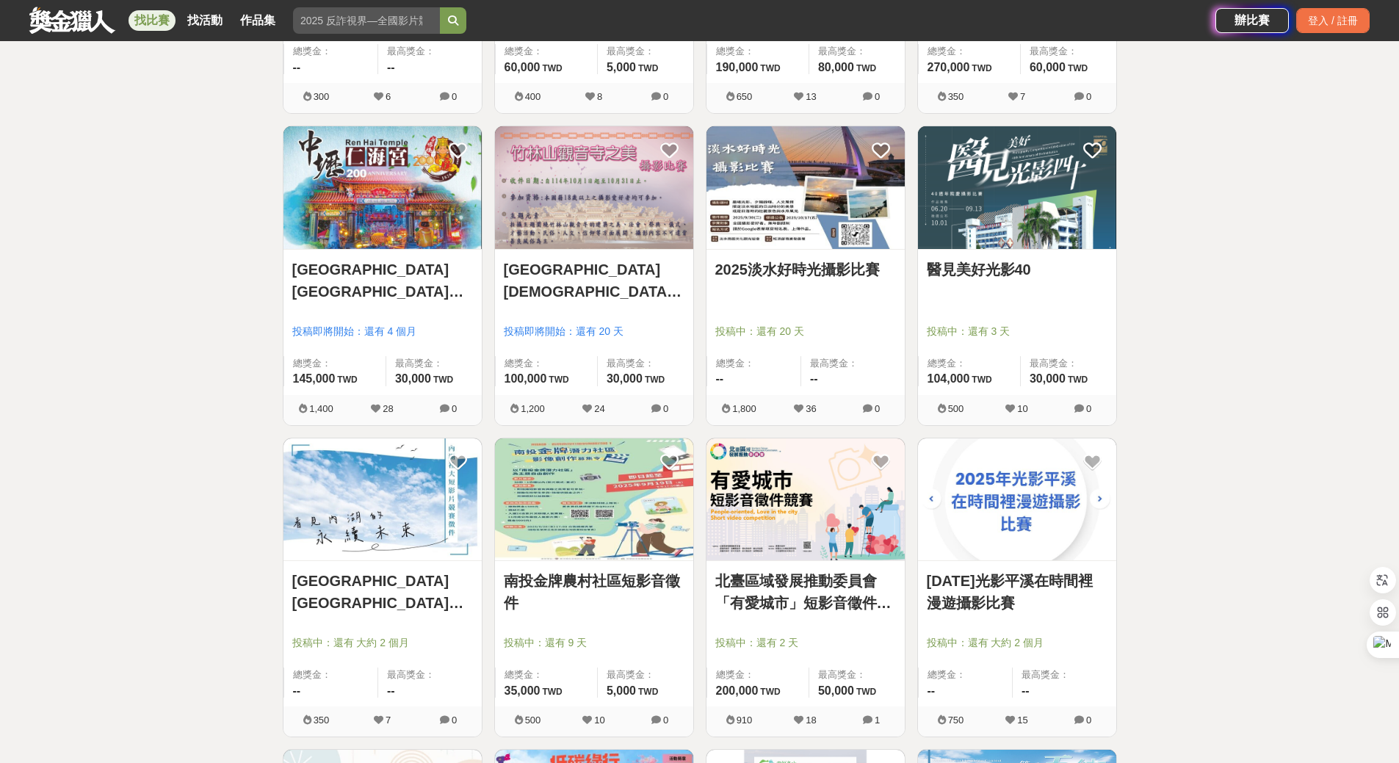
click at [1014, 223] on img at bounding box center [1017, 187] width 198 height 123
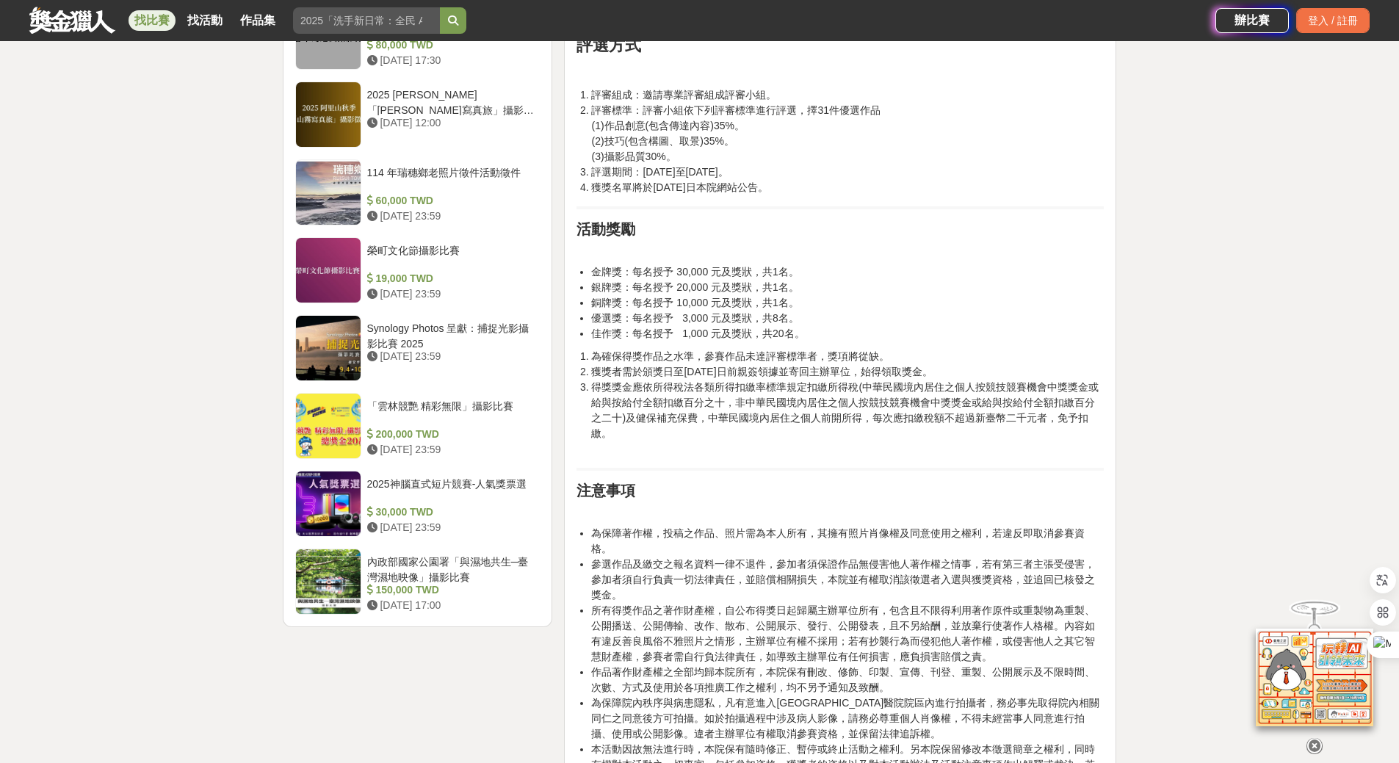
scroll to position [1689, 0]
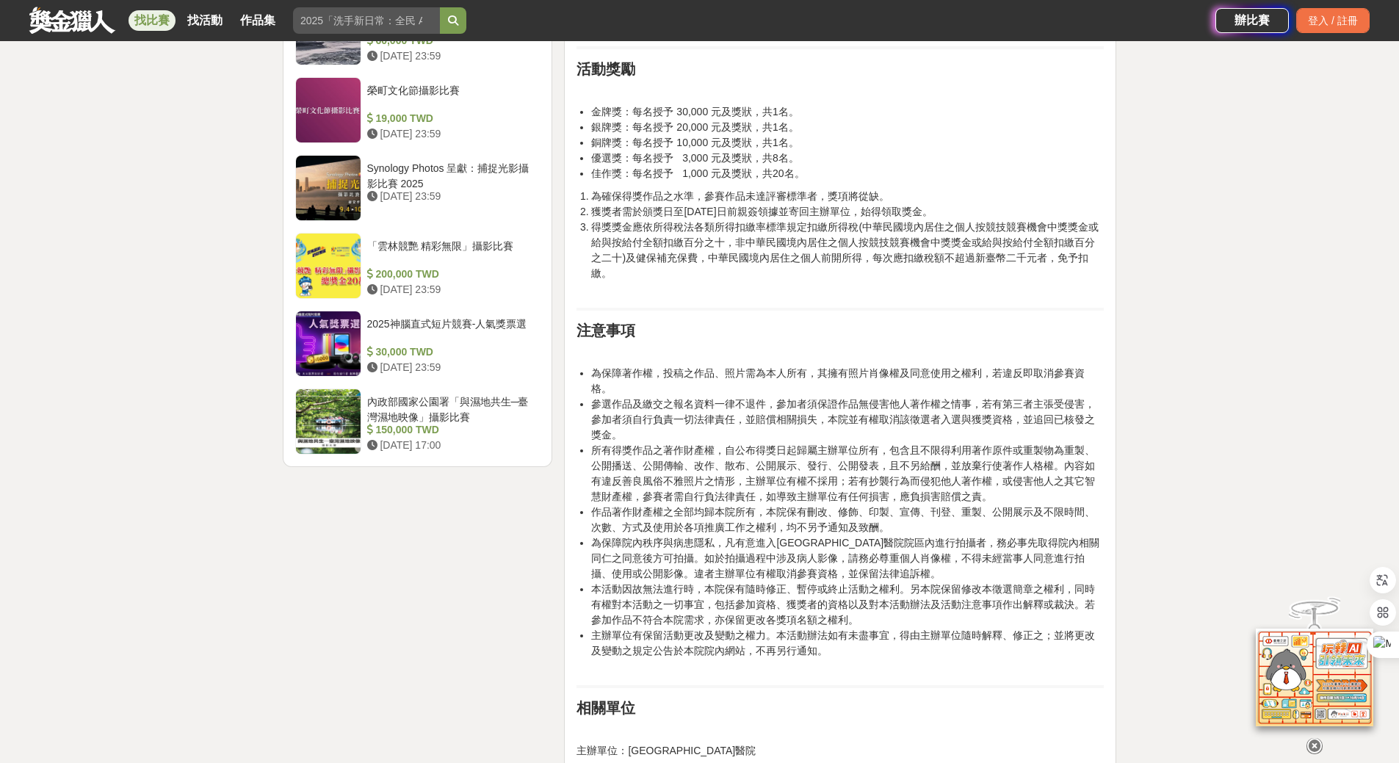
click at [1205, 303] on div "大家都在看 翻玩臺味好乳力-全國短影音創意大募集 2025-09-30 18:00 2025國泰卓越獎助計畫 2025-09-26 17:00 2025 康寧…" at bounding box center [699, 90] width 1399 height 3414
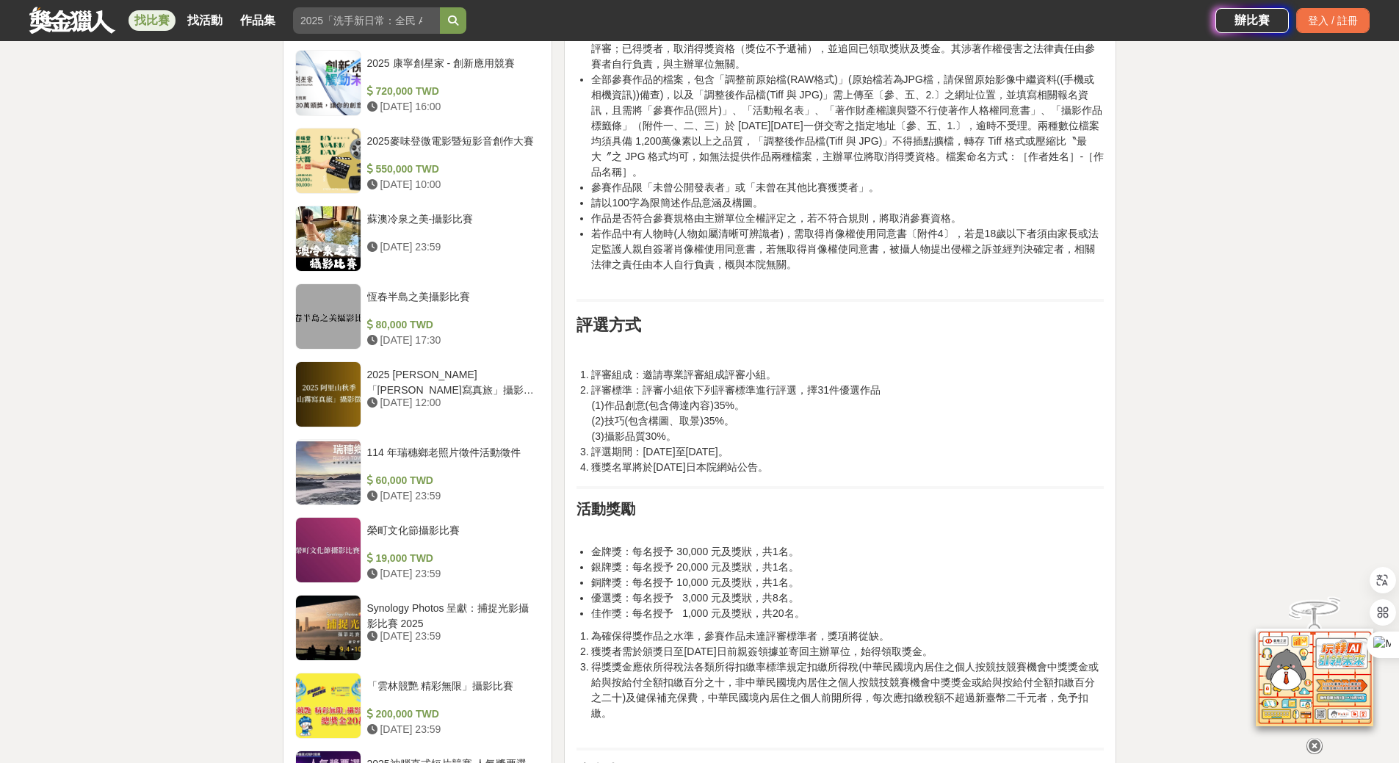
scroll to position [1248, 0]
